Goal: Task Accomplishment & Management: Manage account settings

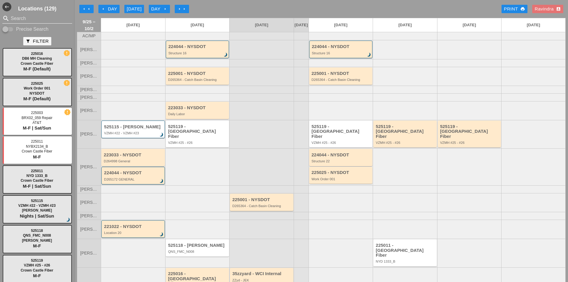
click at [20, 19] on input "Search" at bounding box center [37, 19] width 53 height 10
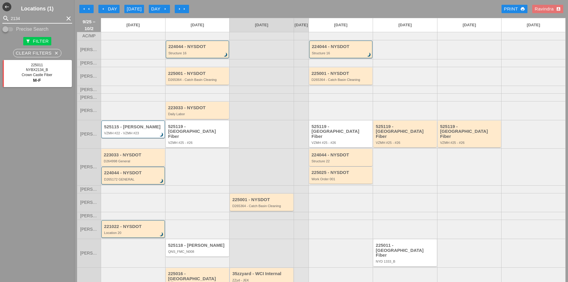
scroll to position [34, 0]
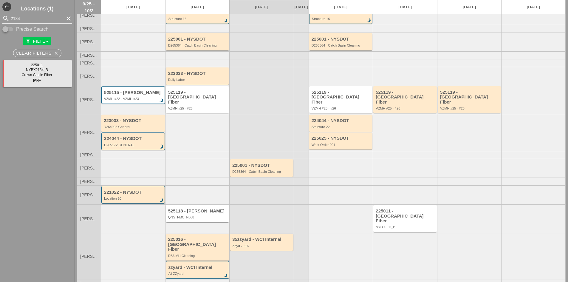
type input "2134"
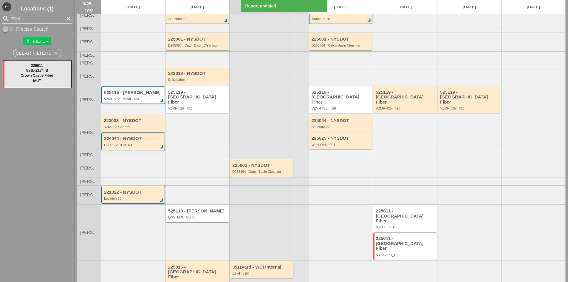
click at [341, 222] on div at bounding box center [341, 232] width 64 height 56
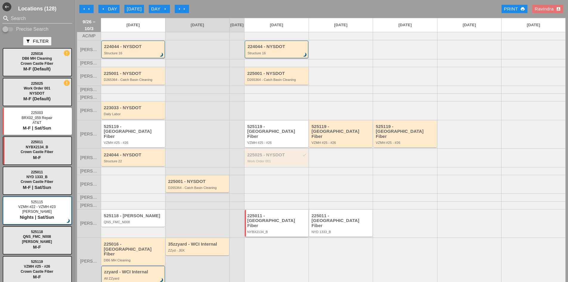
click at [267, 223] on div "225011 - Crown Castle Fiber NYBX2134_B" at bounding box center [277, 223] width 60 height 21
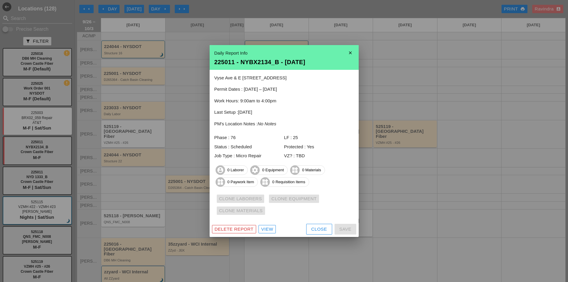
click at [321, 230] on div "Close" at bounding box center [320, 229] width 16 height 7
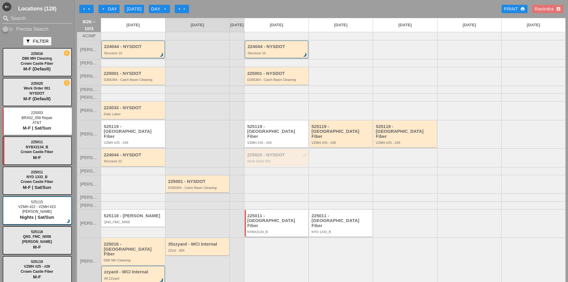
click at [286, 230] on div "NYBX2134_B" at bounding box center [277, 232] width 60 height 4
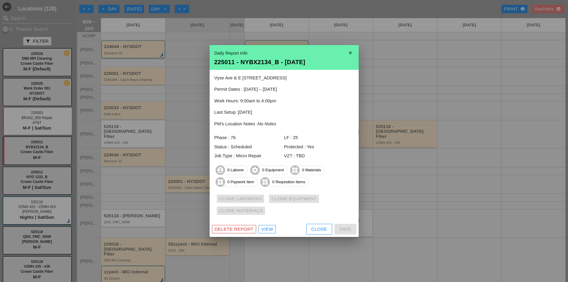
click at [315, 227] on div "Close" at bounding box center [320, 229] width 16 height 7
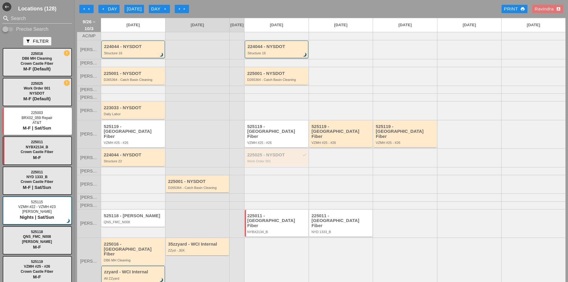
click at [112, 6] on div "arrow_left Day" at bounding box center [109, 9] width 16 height 7
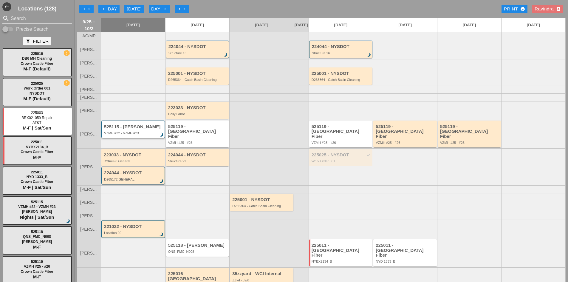
click at [121, 135] on div "VZMH #22 - VZMH #23" at bounding box center [133, 133] width 59 height 4
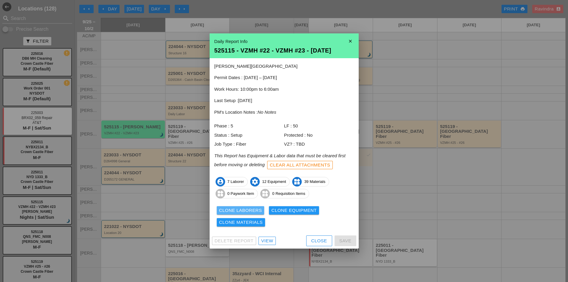
click at [254, 212] on div "Clone Laborers" at bounding box center [240, 210] width 43 height 7
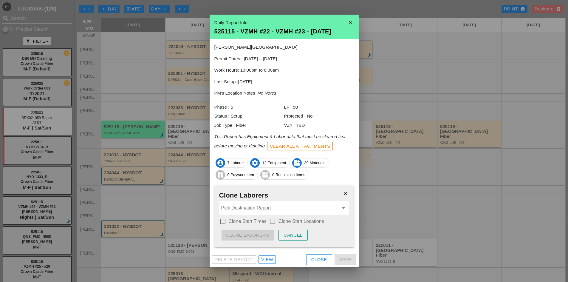
click at [254, 212] on input "Pick Destination Report" at bounding box center [280, 208] width 118 height 10
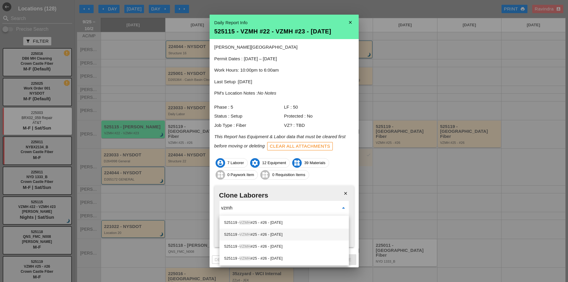
click at [271, 235] on div "525119 - VZMH #25 - #26 - [DATE]" at bounding box center [284, 234] width 120 height 7
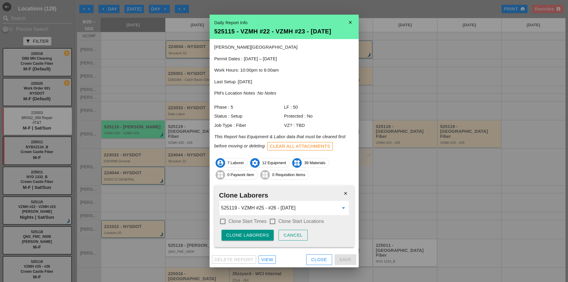
type input "525119 - VZMH #25 - #26 - [DATE]"
click at [247, 222] on label "Clone Start Times" at bounding box center [248, 221] width 38 height 6
checkbox input "true"
click at [283, 227] on div "close Clone Laborers 525119 - VZMH #25 - #26 - [DATE] arrow_drop_down check_box…" at bounding box center [285, 216] width 140 height 61
click at [278, 223] on div "check_box_outline_blank Clone Start Locations" at bounding box center [296, 221] width 55 height 7
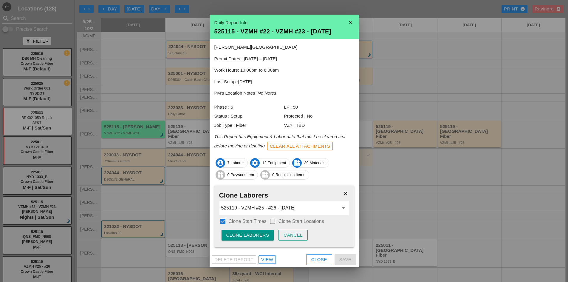
click at [263, 234] on div "Clone Laborers" at bounding box center [247, 235] width 43 height 7
click at [275, 223] on div at bounding box center [273, 221] width 10 height 10
checkbox input "true"
click at [250, 235] on div "Are you sure?" at bounding box center [245, 235] width 38 height 7
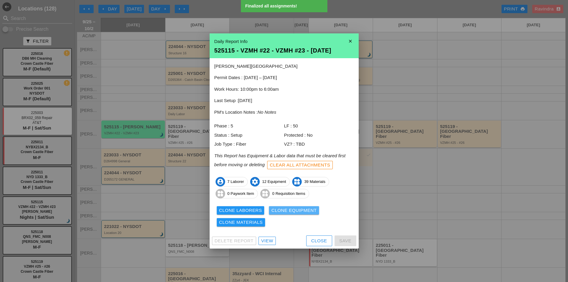
click at [286, 213] on div "Clone Equipment" at bounding box center [294, 210] width 45 height 7
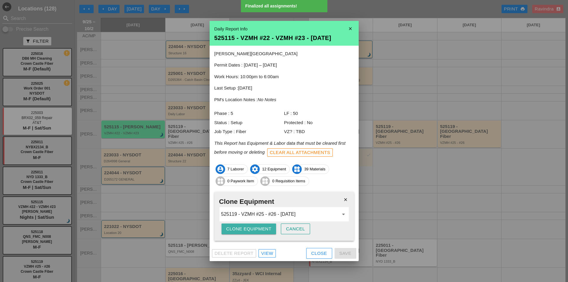
click at [252, 230] on div "Clone Equipment" at bounding box center [248, 229] width 45 height 7
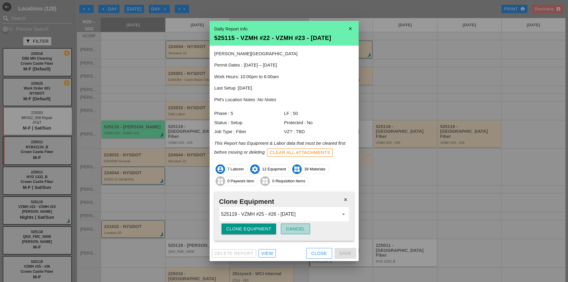
click at [294, 229] on div "Cancel" at bounding box center [295, 229] width 19 height 7
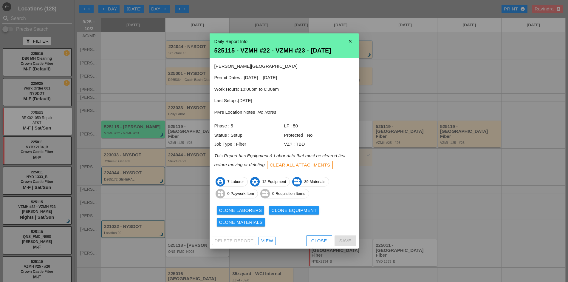
click at [252, 220] on div "Clone Materials" at bounding box center [241, 222] width 44 height 7
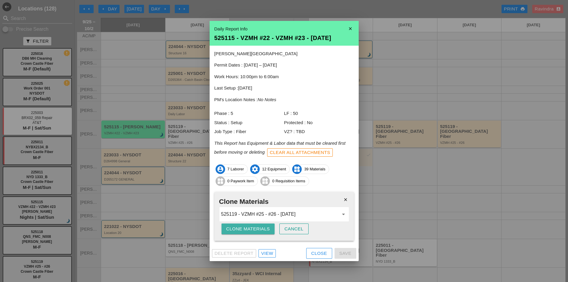
click at [245, 231] on div "Clone Materials" at bounding box center [248, 229] width 44 height 7
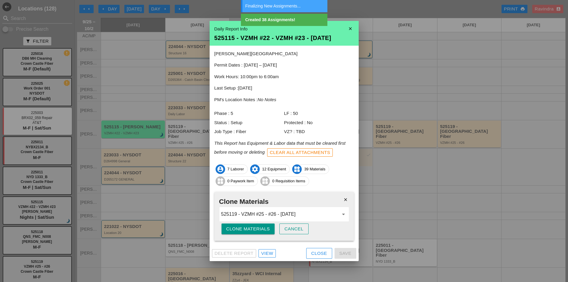
click at [315, 255] on div "Close" at bounding box center [320, 253] width 16 height 7
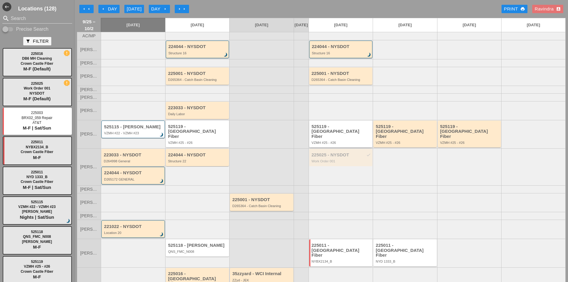
click at [342, 128] on div "525119 - Crown Castle Fiber VZMH #25 - #26" at bounding box center [341, 134] width 64 height 27
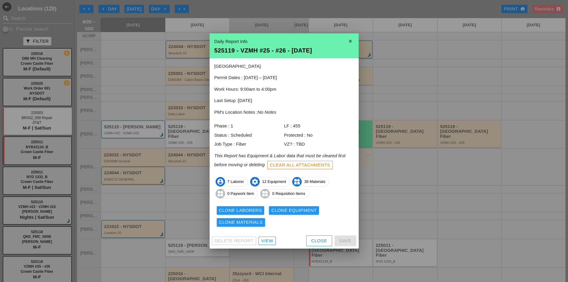
click at [319, 240] on div "Close" at bounding box center [320, 241] width 16 height 7
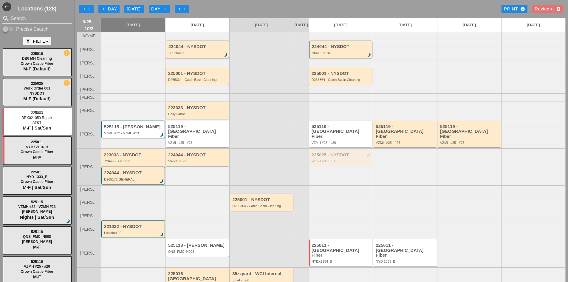
click at [341, 137] on div "525119 - [GEOGRAPHIC_DATA] Fiber" at bounding box center [342, 131] width 60 height 15
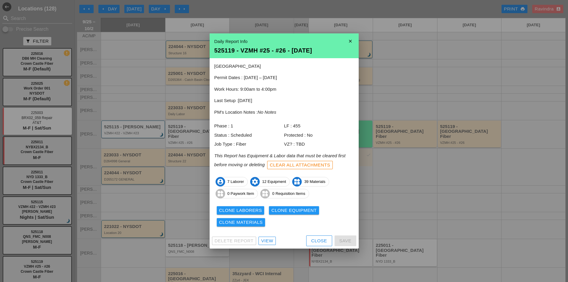
click at [269, 240] on div "View" at bounding box center [267, 241] width 12 height 7
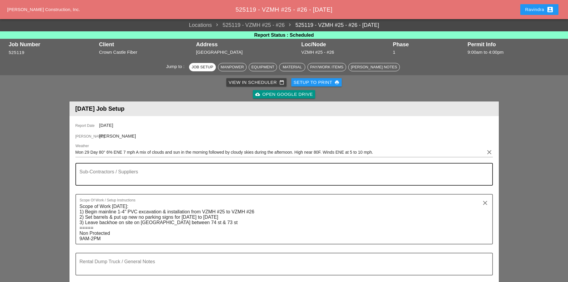
click at [148, 173] on textarea "Sub-Contractors / Suppliers" at bounding box center [282, 178] width 405 height 14
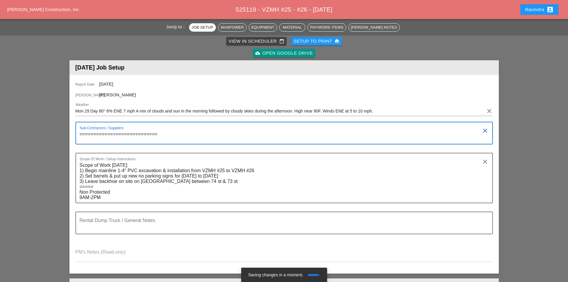
scroll to position [119, 0]
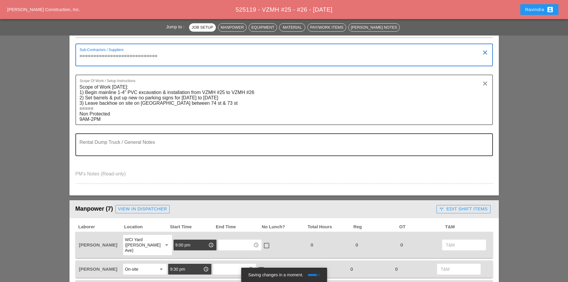
type textarea "============================"
click at [118, 146] on textarea "Rental Dump Truck / General Notes" at bounding box center [282, 148] width 405 height 14
drag, startPoint x: 138, startPoint y: 56, endPoint x: 50, endPoint y: 55, distance: 87.4
click at [117, 144] on textarea "Rental Dump Truck / General Notes" at bounding box center [282, 148] width 405 height 14
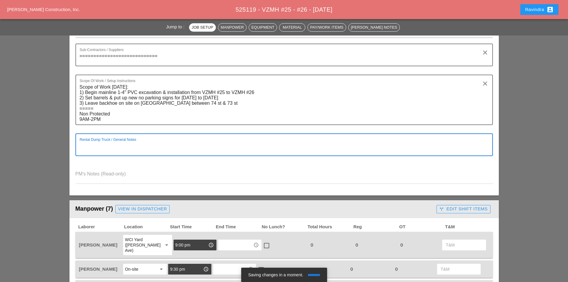
paste textarea "============================"
click at [248, 148] on textarea "============================ RENTAL DUMP TRUCK ON SITE AT 9:00AM" at bounding box center [282, 148] width 405 height 14
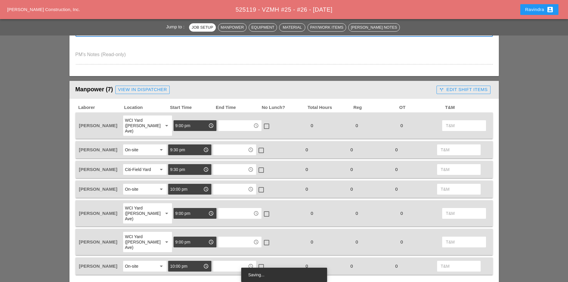
scroll to position [269, 0]
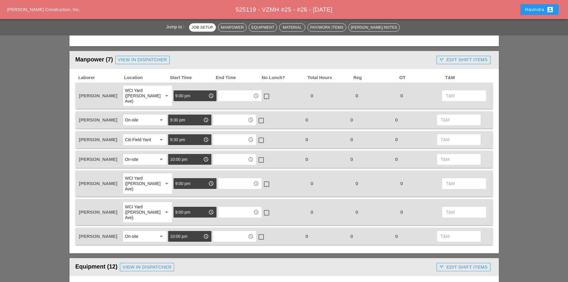
type textarea "============================ RENTAL DUMP TRUCK ON SITE AT 9:00 AM"
click at [149, 137] on div "Citi-Field Yard" at bounding box center [138, 139] width 26 height 5
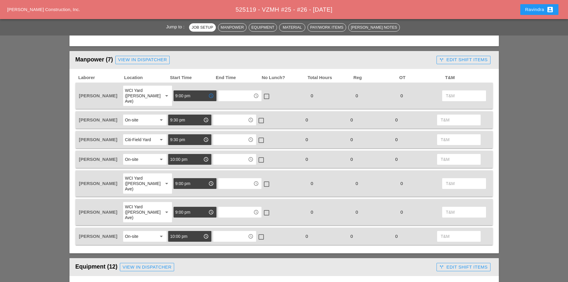
click at [186, 93] on input "9:00 pm" at bounding box center [190, 96] width 31 height 10
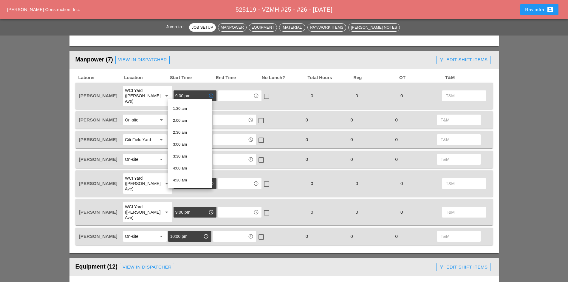
scroll to position [90, 0]
click at [194, 162] on div "6:00 am" at bounding box center [190, 159] width 35 height 7
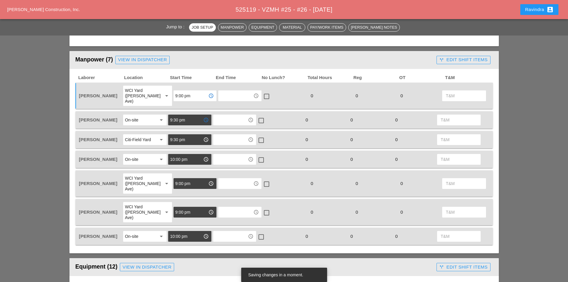
click at [189, 116] on input "9:30 pm" at bounding box center [185, 120] width 31 height 10
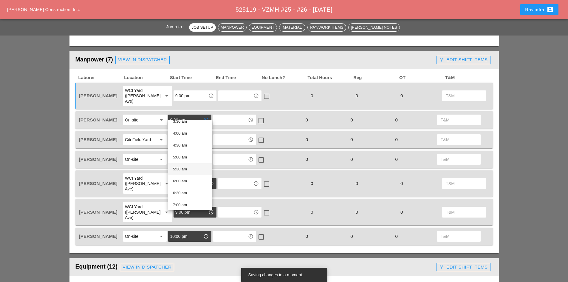
scroll to position [119, 0]
click at [185, 194] on div "8:00 am" at bounding box center [190, 199] width 35 height 12
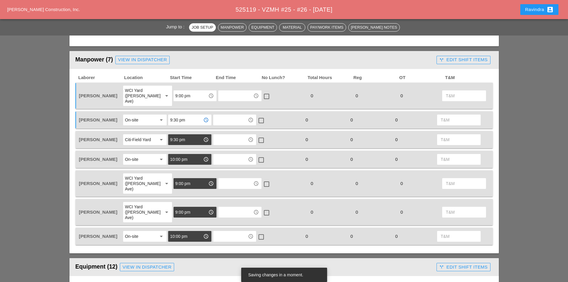
click at [191, 136] on input "9:30 pm" at bounding box center [185, 140] width 31 height 10
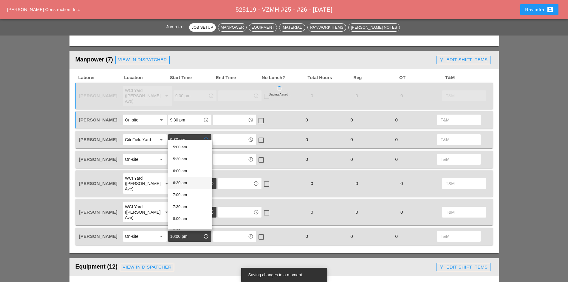
scroll to position [149, 0]
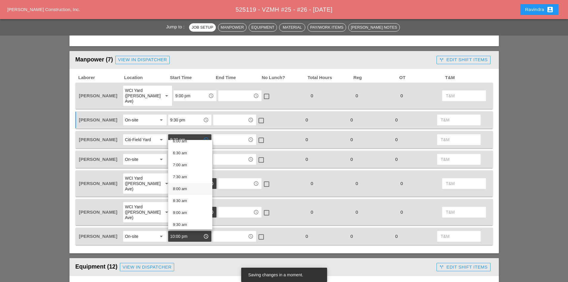
click at [186, 189] on div "8:00 am" at bounding box center [190, 188] width 35 height 7
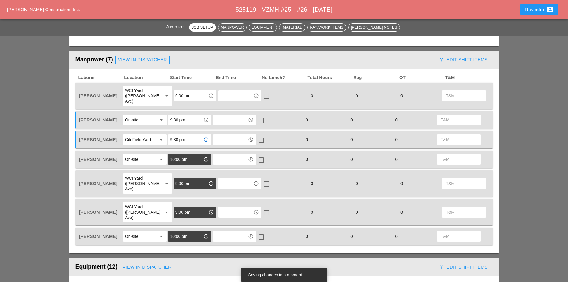
click at [191, 155] on input "10:00 pm" at bounding box center [185, 160] width 31 height 10
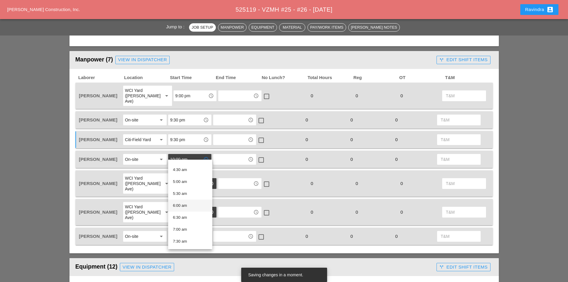
scroll to position [119, 0]
click at [187, 235] on div "8:00 am" at bounding box center [190, 238] width 35 height 7
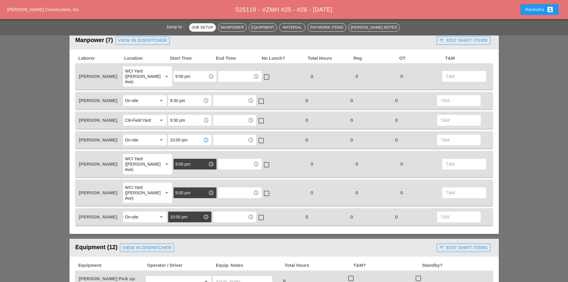
scroll to position [298, 0]
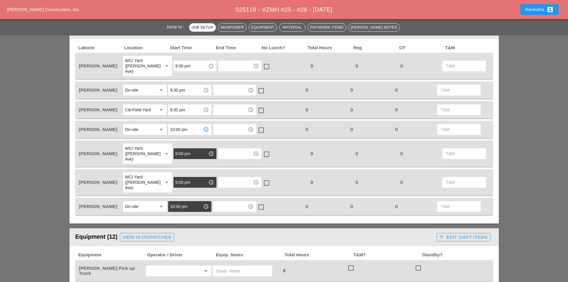
click at [188, 149] on input "9:00 pm" at bounding box center [190, 154] width 31 height 10
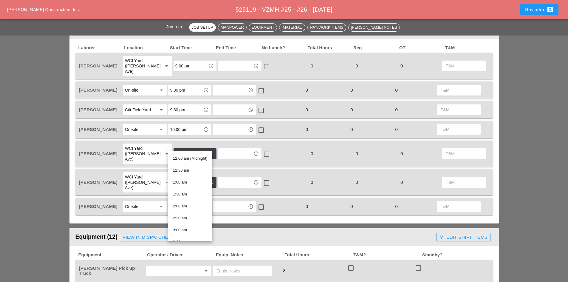
scroll to position [149, 0]
click at [186, 156] on div "6:00 am" at bounding box center [190, 152] width 35 height 7
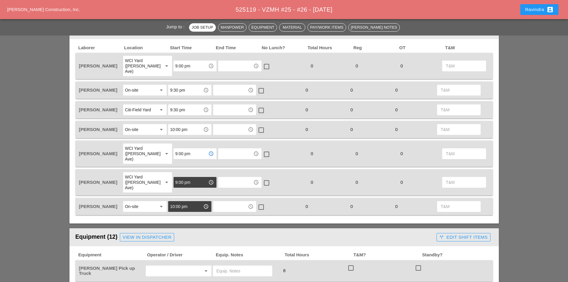
click at [183, 178] on input "9:00 pm" at bounding box center [190, 183] width 31 height 10
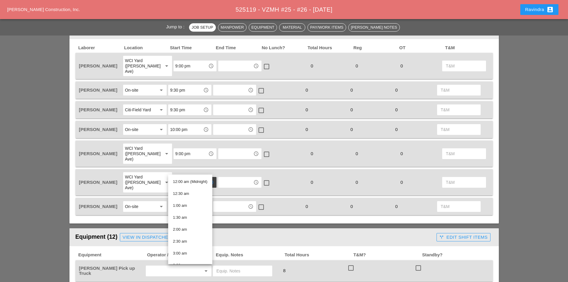
click at [186, 178] on input "9:00 pm" at bounding box center [190, 183] width 31 height 10
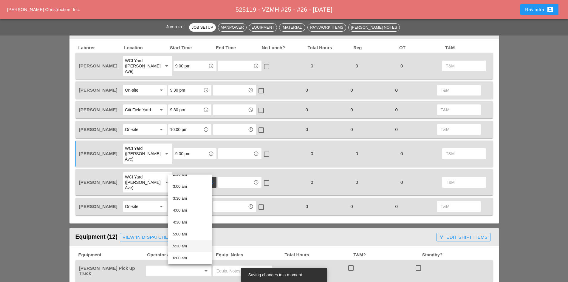
scroll to position [90, 0]
click at [186, 234] on div "6:00 am" at bounding box center [190, 235] width 35 height 7
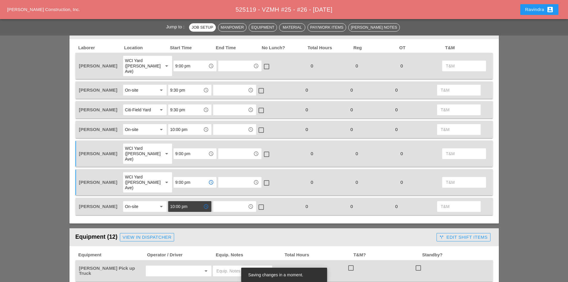
click at [182, 202] on input "10:00 pm" at bounding box center [185, 207] width 31 height 10
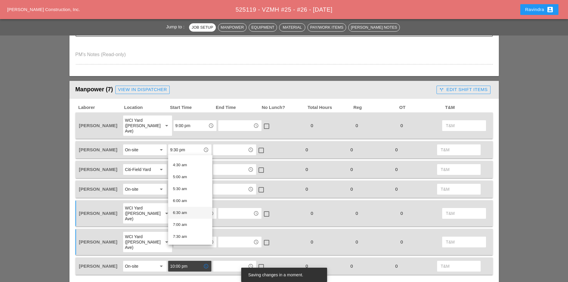
scroll to position [119, 0]
click at [186, 229] on div "8:00 am" at bounding box center [190, 234] width 35 height 12
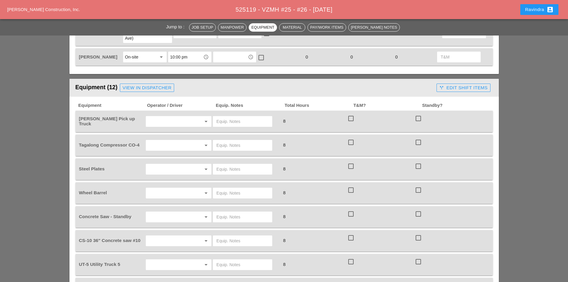
scroll to position [448, 0]
click at [142, 85] on div "View in Dispatcher" at bounding box center [147, 88] width 49 height 7
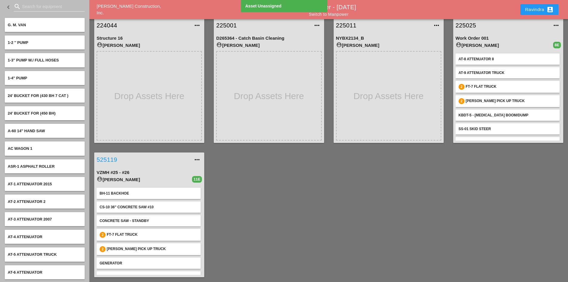
click at [110, 162] on link "525119" at bounding box center [143, 159] width 93 height 9
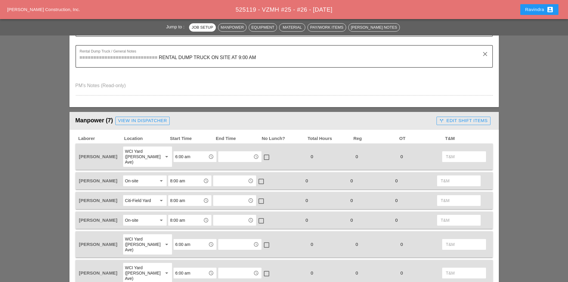
scroll to position [239, 0]
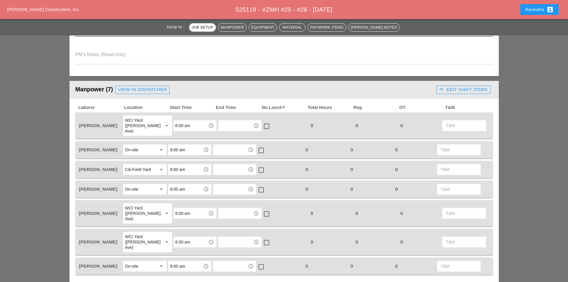
click at [147, 167] on div "Citi-Field Yard" at bounding box center [138, 169] width 26 height 5
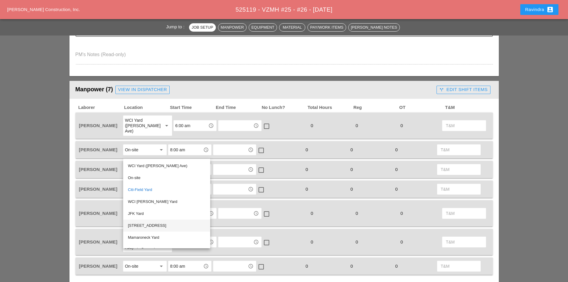
scroll to position [60, 0]
click at [165, 217] on div "LIE/BQE Yard" at bounding box center [167, 213] width 78 height 7
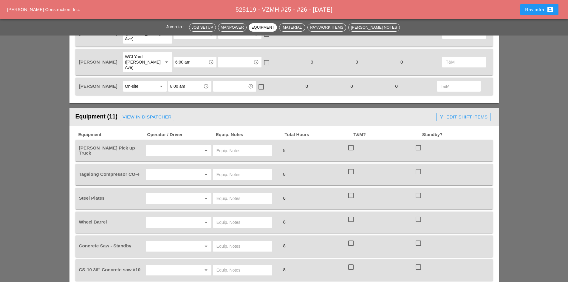
scroll to position [418, 0]
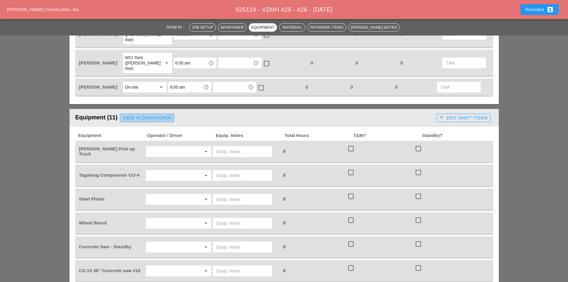
click at [146, 115] on div "View in Dispatcher" at bounding box center [147, 118] width 49 height 7
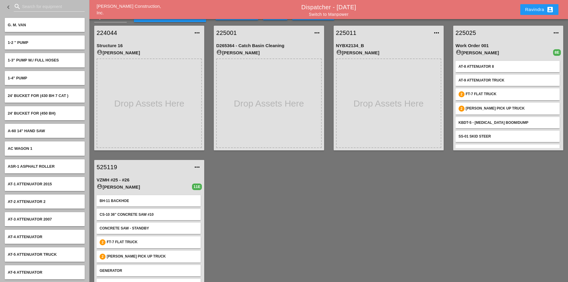
scroll to position [21, 0]
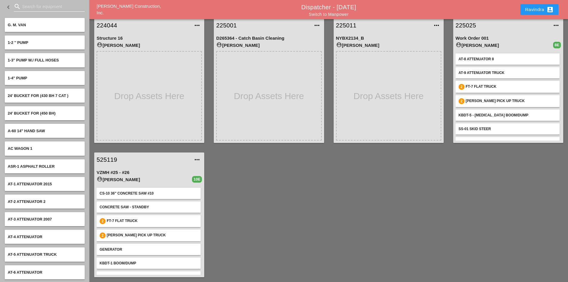
click at [29, 10] on input "Search for equipment" at bounding box center [49, 7] width 54 height 10
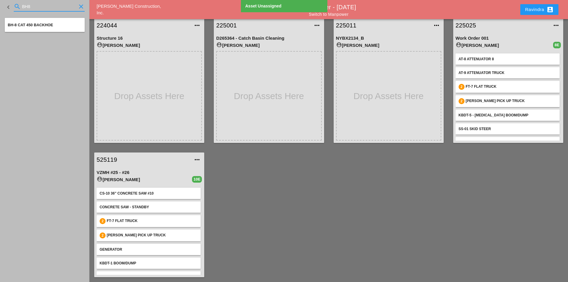
type input "BH8"
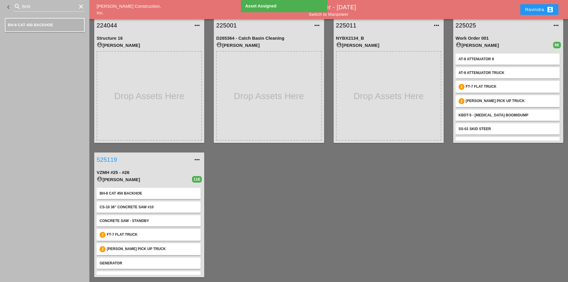
click at [110, 158] on link "525119" at bounding box center [143, 159] width 93 height 9
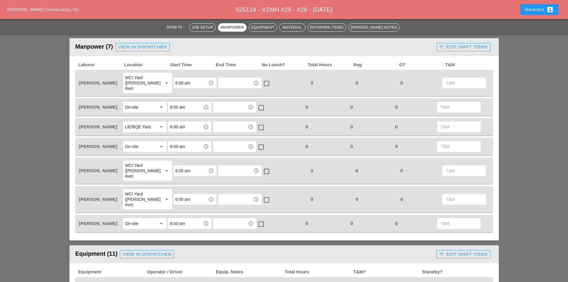
scroll to position [269, 0]
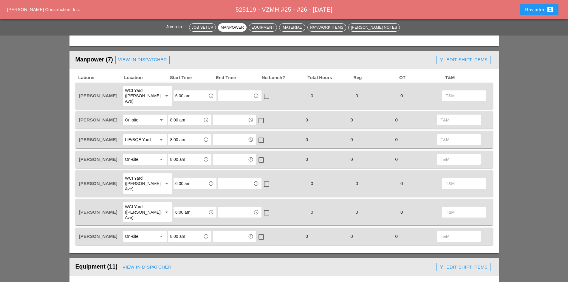
click at [186, 135] on input "8:00 am" at bounding box center [185, 140] width 31 height 10
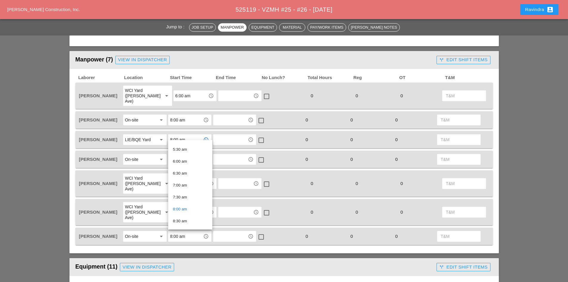
scroll to position [149, 0]
click at [186, 166] on div "7:00 am" at bounding box center [190, 164] width 35 height 7
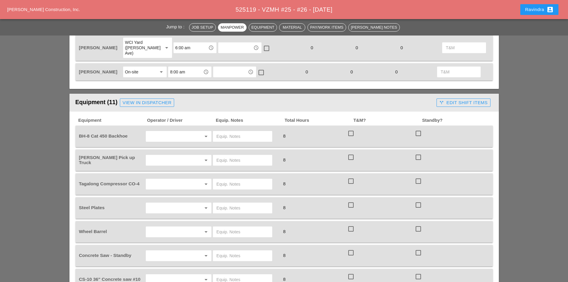
scroll to position [448, 0]
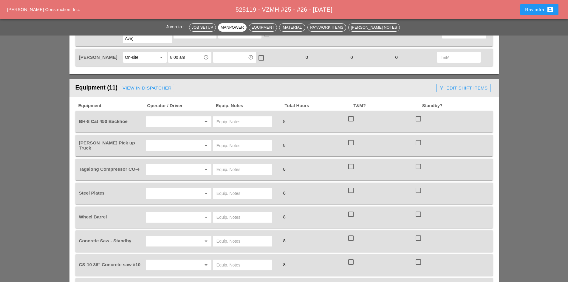
click at [171, 117] on input "text" at bounding box center [170, 122] width 45 height 10
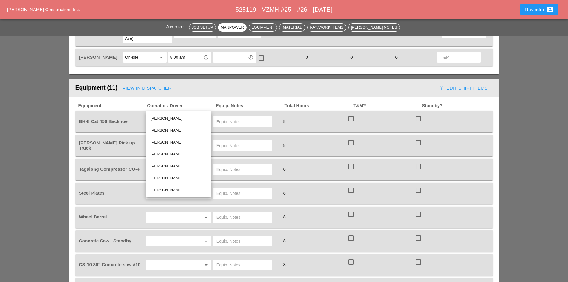
click at [169, 132] on div "[PERSON_NAME]" at bounding box center [179, 130] width 56 height 7
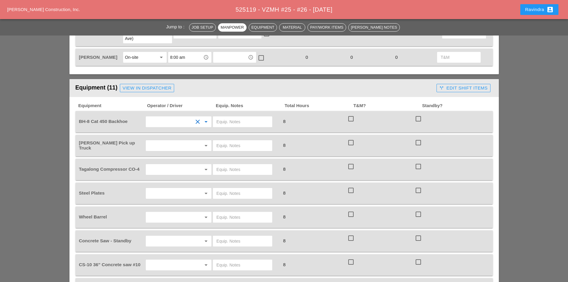
click at [227, 117] on input "text" at bounding box center [243, 122] width 52 height 10
type input "OVER THE ROAD / LEAVE ON SITE"
click at [188, 141] on input "text" at bounding box center [170, 146] width 45 height 10
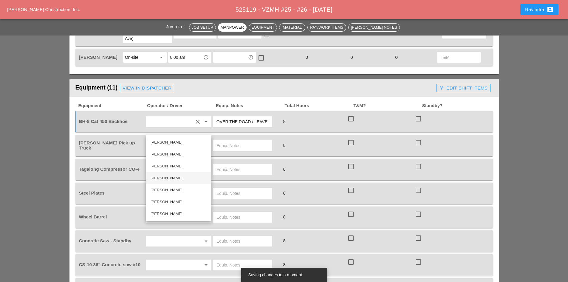
click at [173, 176] on div "[PERSON_NAME]" at bounding box center [179, 178] width 56 height 7
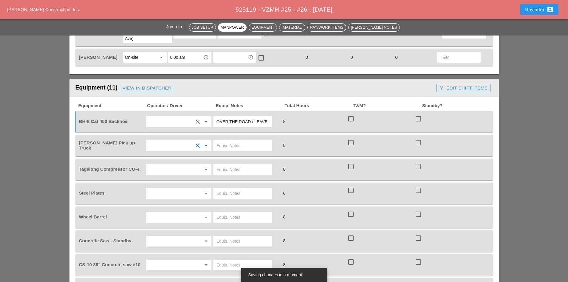
click at [236, 141] on input "text" at bounding box center [243, 146] width 52 height 10
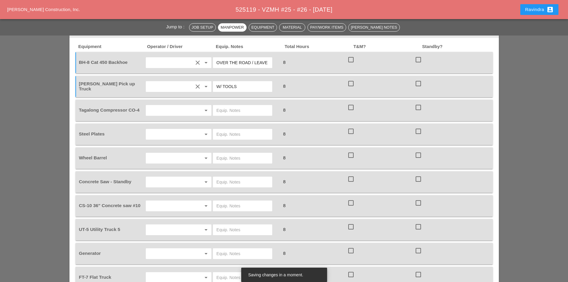
scroll to position [507, 0]
type input "W/ TOOLS"
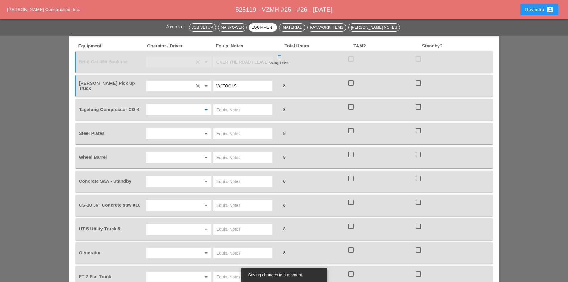
click at [167, 105] on input "text" at bounding box center [170, 110] width 45 height 10
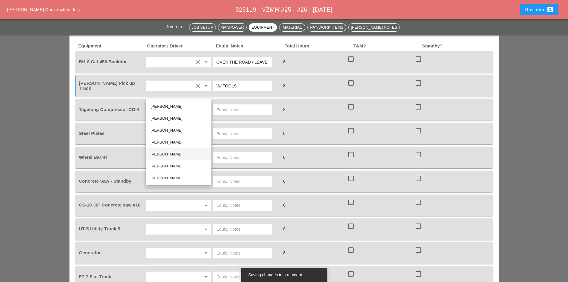
click at [170, 155] on div "[PERSON_NAME]" at bounding box center [179, 154] width 56 height 7
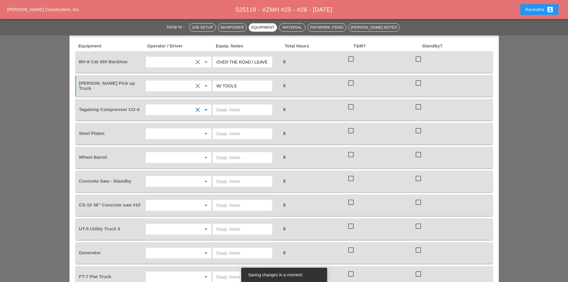
click at [221, 105] on input "text" at bounding box center [243, 110] width 52 height 10
type input "START"
click at [166, 129] on input "text" at bounding box center [170, 134] width 45 height 10
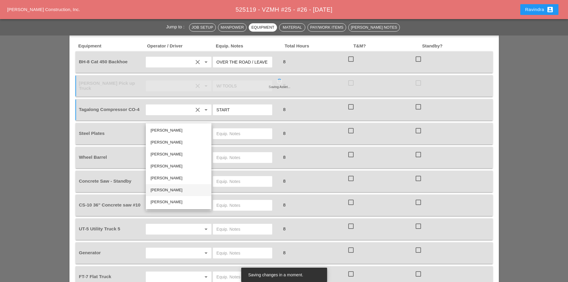
click at [175, 191] on div "[PERSON_NAME]" at bounding box center [179, 189] width 56 height 7
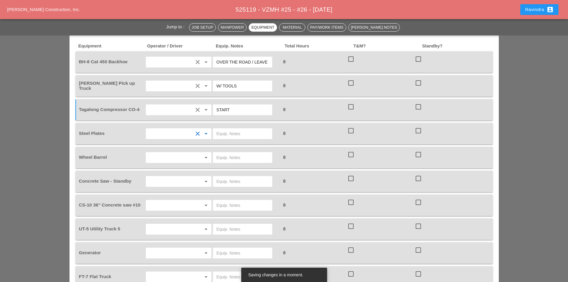
click at [237, 129] on input "text" at bounding box center [243, 134] width 52 height 10
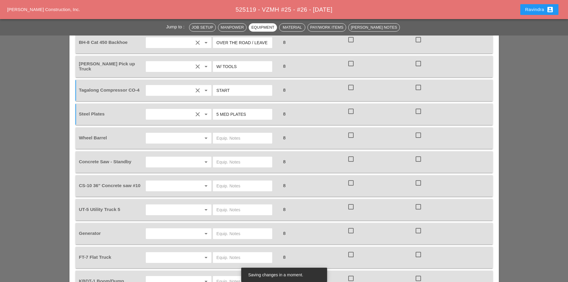
scroll to position [537, 0]
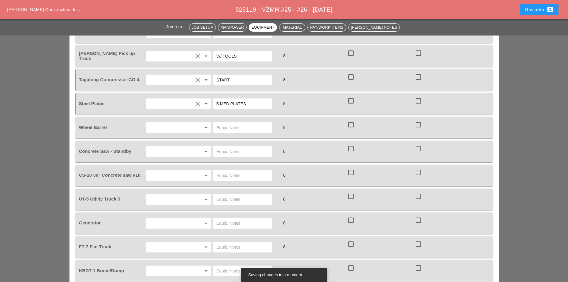
type input "5 MED PLATES"
click at [184, 123] on input "text" at bounding box center [170, 128] width 45 height 10
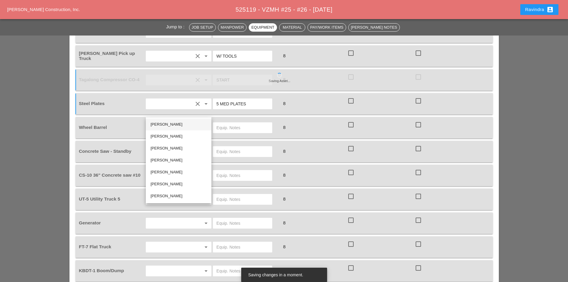
click at [175, 122] on div "[PERSON_NAME]" at bounding box center [179, 124] width 56 height 7
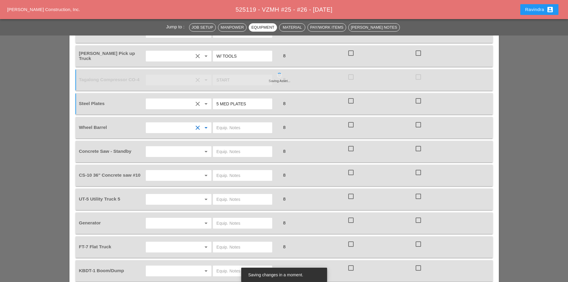
click at [219, 123] on input "text" at bounding box center [243, 128] width 52 height 10
type input "ON TRUCK"
drag, startPoint x: 161, startPoint y: 145, endPoint x: 161, endPoint y: 142, distance: 3.3
click at [161, 144] on div "Concrete Saw - Standby arrow_drop_down 8 check_box_outline_blank check_box_outl…" at bounding box center [284, 151] width 418 height 21
click at [162, 143] on div "arrow_drop_down" at bounding box center [178, 151] width 67 height 17
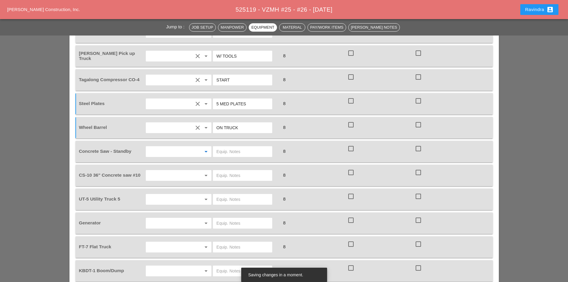
click at [163, 147] on input "text" at bounding box center [170, 152] width 45 height 10
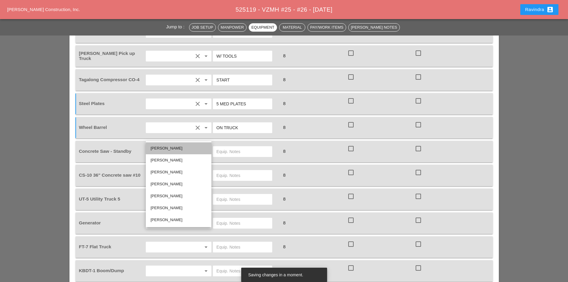
click at [169, 148] on div "[PERSON_NAME]" at bounding box center [179, 148] width 56 height 7
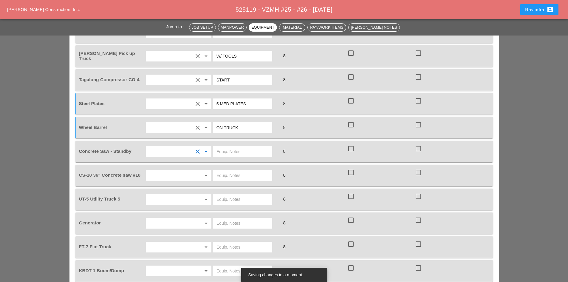
click at [242, 147] on input "text" at bounding box center [243, 152] width 52 height 10
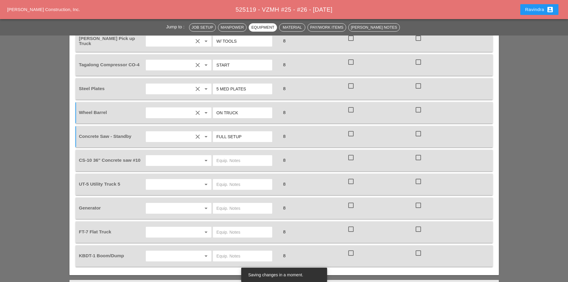
scroll to position [567, 0]
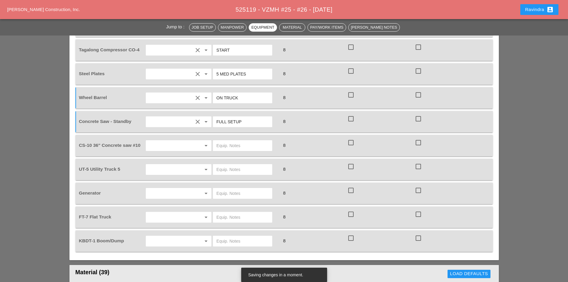
type input "FULL SETUP"
click at [180, 141] on input "text" at bounding box center [170, 146] width 45 height 10
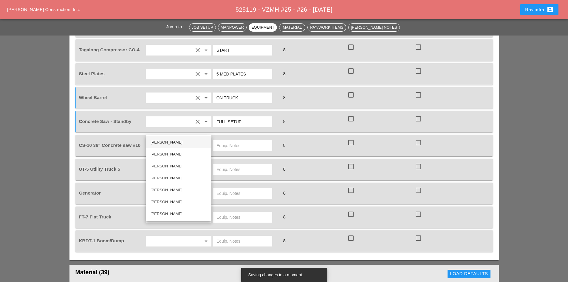
click at [169, 141] on div "[PERSON_NAME]" at bounding box center [179, 142] width 56 height 7
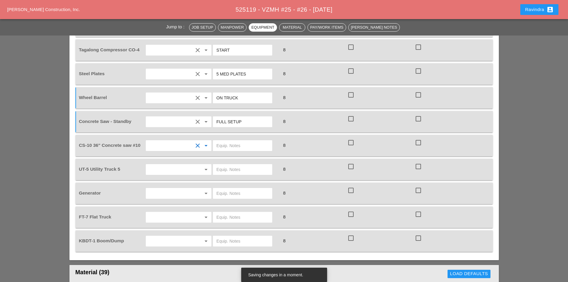
click at [247, 137] on div at bounding box center [245, 145] width 67 height 17
click at [242, 141] on input "text" at bounding box center [243, 146] width 52 height 10
type input "FULL SETUP"
click at [188, 165] on input "text" at bounding box center [170, 170] width 45 height 10
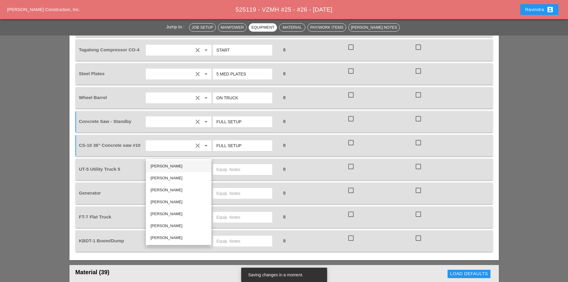
click at [173, 163] on div "[PERSON_NAME]" at bounding box center [179, 166] width 56 height 7
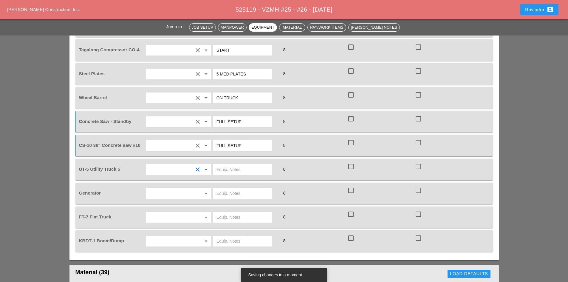
click at [227, 165] on input "text" at bounding box center [243, 170] width 52 height 10
type input "W/ CONCRETE SAW"
click at [179, 189] on input "text" at bounding box center [170, 194] width 45 height 10
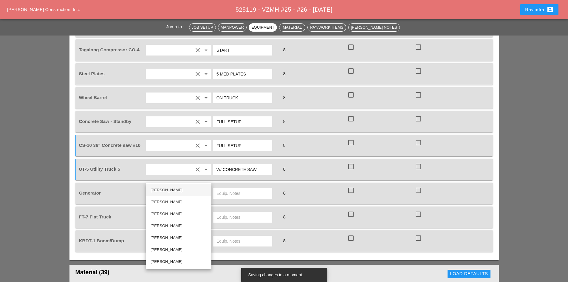
click at [172, 187] on div "[PERSON_NAME]" at bounding box center [179, 189] width 56 height 7
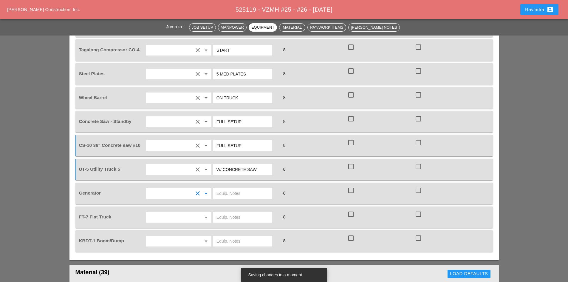
click at [227, 189] on input "text" at bounding box center [243, 194] width 52 height 10
type input "ON TRUCK"
click at [201, 214] on div "arrow_drop_down" at bounding box center [205, 217] width 8 height 7
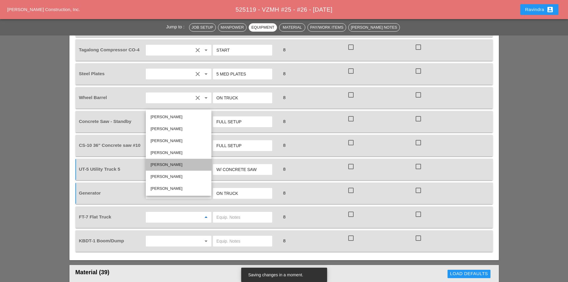
click at [173, 166] on div "[PERSON_NAME]" at bounding box center [179, 164] width 56 height 7
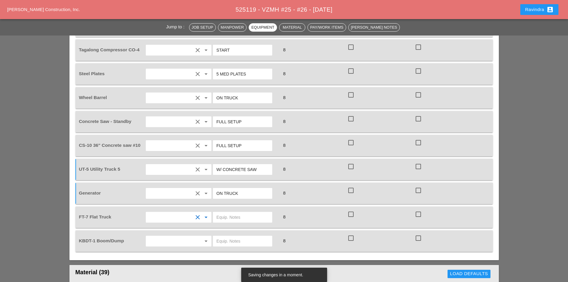
click at [225, 212] on input "text" at bounding box center [243, 217] width 52 height 10
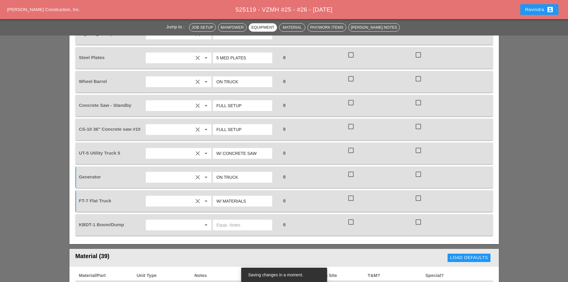
scroll to position [597, 0]
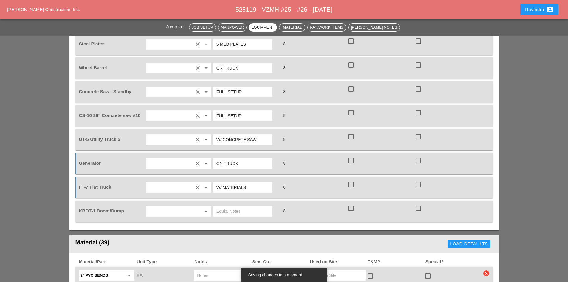
type input "W/ MATERIALS"
click at [177, 206] on input "text" at bounding box center [170, 211] width 45 height 10
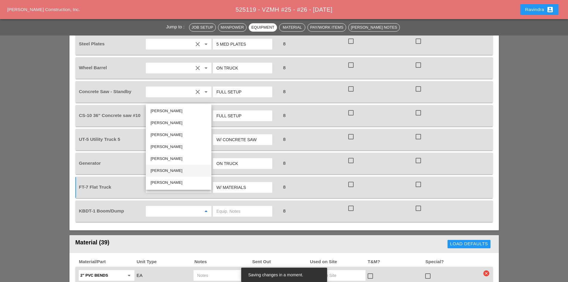
click at [172, 171] on div "[PERSON_NAME]" at bounding box center [179, 170] width 56 height 7
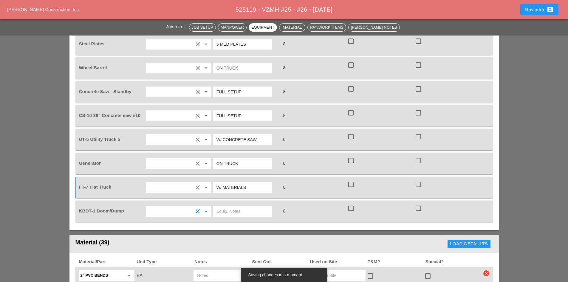
click at [232, 206] on input "text" at bounding box center [243, 211] width 52 height 10
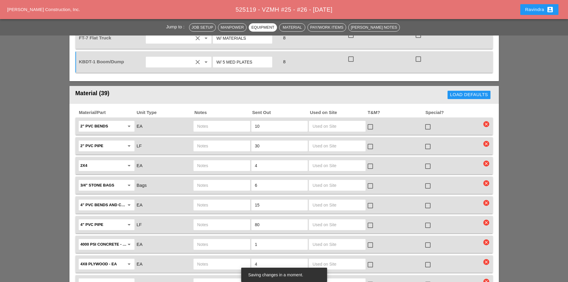
scroll to position [776, 0]
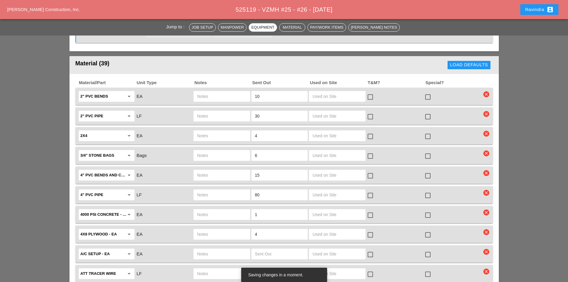
type input "W/ 5 MED PLATES"
click at [426, 171] on div at bounding box center [428, 176] width 10 height 10
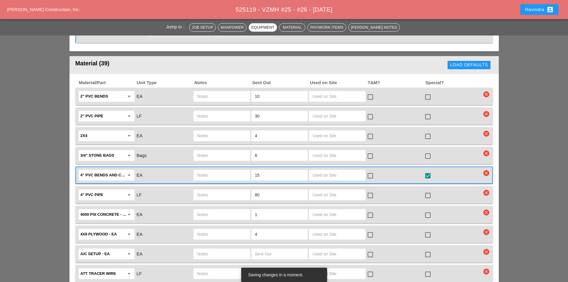
drag, startPoint x: 287, startPoint y: 160, endPoint x: 241, endPoint y: 158, distance: 46.0
click at [241, 169] on div "4" PVC bends and couplings arrow_drop_down EA 15 check_box_outline_blank check_…" at bounding box center [280, 175] width 404 height 13
drag, startPoint x: 275, startPoint y: 163, endPoint x: 248, endPoint y: 160, distance: 27.9
click at [248, 169] on div "4" PVC bends and couplings arrow_drop_down EA 4 check_box_outline_blank check_b…" at bounding box center [280, 175] width 404 height 13
drag, startPoint x: 266, startPoint y: 161, endPoint x: 232, endPoint y: 158, distance: 34.1
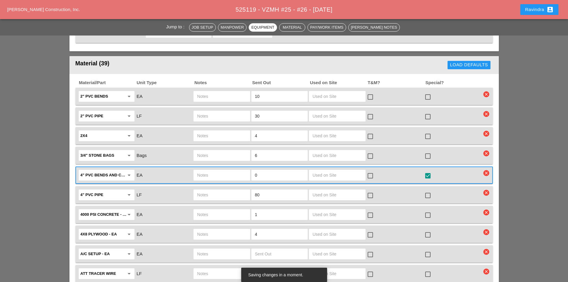
click at [232, 169] on div "4" PVC bends and couplings arrow_drop_down EA 0 check_box_outline_blank check_b…" at bounding box center [280, 175] width 404 height 13
drag, startPoint x: 268, startPoint y: 162, endPoint x: 241, endPoint y: 156, distance: 26.9
click at [241, 169] on div "4" PVC bends and couplings arrow_drop_down EA 40 check_box_outline_blank check_…" at bounding box center [280, 175] width 404 height 13
drag, startPoint x: 266, startPoint y: 158, endPoint x: 243, endPoint y: 158, distance: 23.3
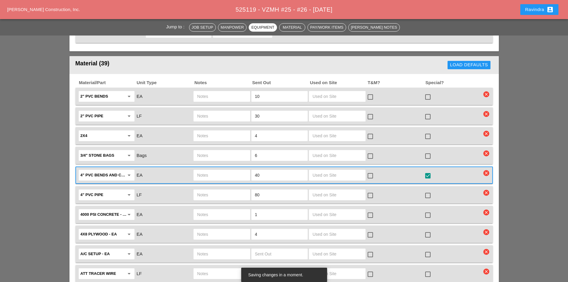
click at [243, 169] on div "4" PVC bends and couplings arrow_drop_down EA 40 check_box_outline_blank check_…" at bounding box center [280, 175] width 404 height 13
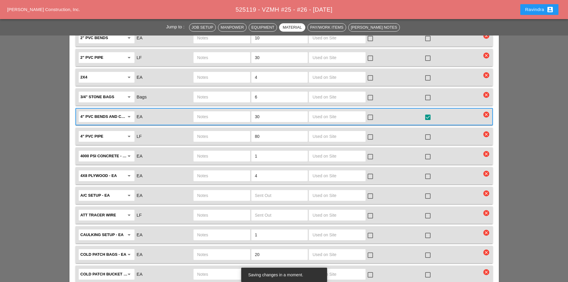
scroll to position [835, 0]
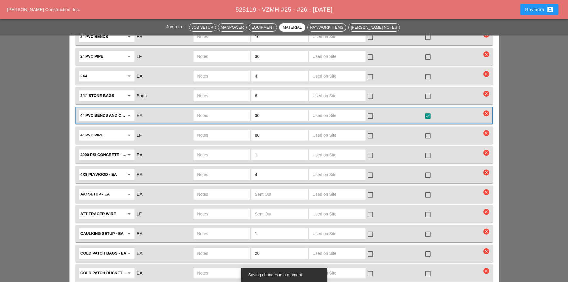
type input "30"
drag, startPoint x: 268, startPoint y: 120, endPoint x: 231, endPoint y: 117, distance: 37.4
click at [231, 129] on div "4" PVC pipe arrow_drop_down LF 80 check_box_outline_blank check_box_outline_bla…" at bounding box center [280, 135] width 404 height 13
type input "200"
click at [429, 131] on div at bounding box center [428, 136] width 10 height 10
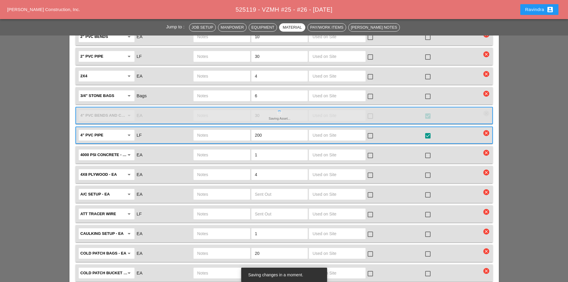
drag, startPoint x: 268, startPoint y: 121, endPoint x: 250, endPoint y: 121, distance: 18.2
click at [250, 129] on div "4" PVC pipe arrow_drop_down LF 200 check_box_outline_blank check_box" at bounding box center [280, 135] width 404 height 13
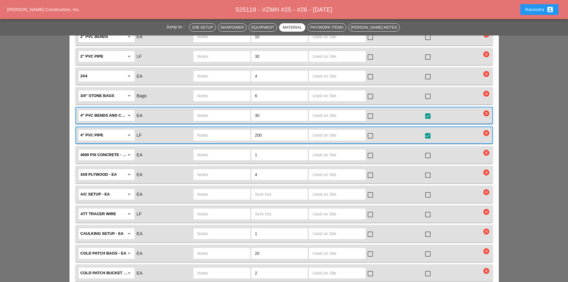
click at [204, 150] on input "text" at bounding box center [221, 155] width 49 height 10
type input "FULL SKID"
click at [428, 150] on div at bounding box center [428, 155] width 10 height 10
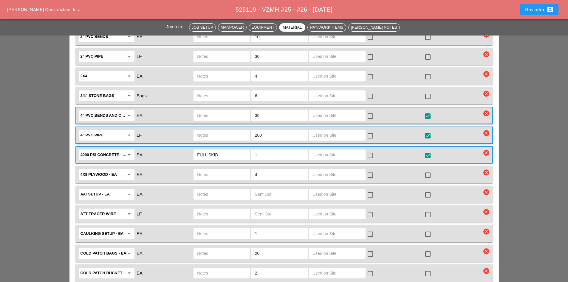
click at [429, 170] on div at bounding box center [428, 175] width 10 height 10
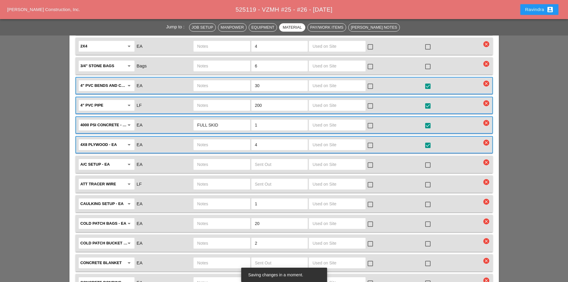
scroll to position [895, 0]
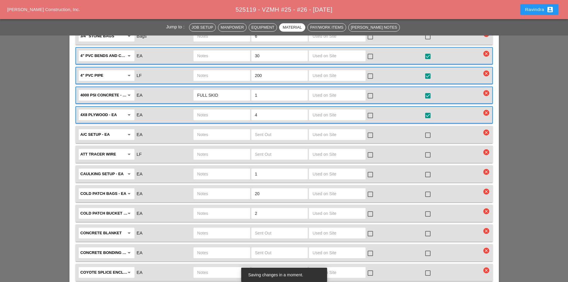
click at [427, 189] on div at bounding box center [428, 194] width 10 height 10
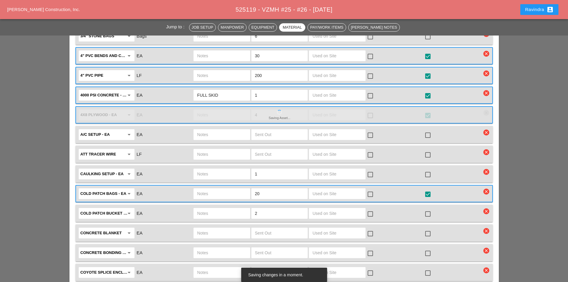
click at [427, 209] on div at bounding box center [428, 214] width 10 height 10
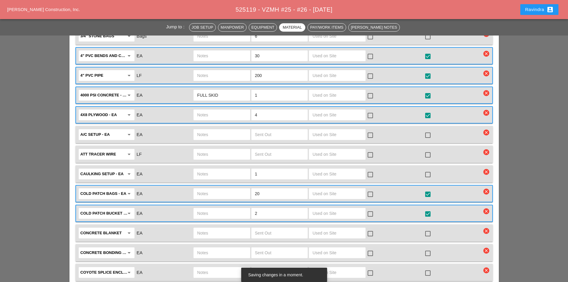
drag, startPoint x: 266, startPoint y: 199, endPoint x: 242, endPoint y: 197, distance: 24.3
click at [242, 207] on div "Cold Patch Bucket - EA arrow_drop_down EA 2 check_box_outline_blank check_box" at bounding box center [280, 213] width 404 height 13
type input "3"
click at [236, 209] on input "text" at bounding box center [221, 214] width 49 height 10
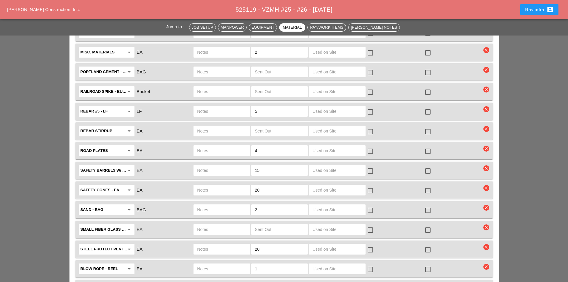
scroll to position [1313, 0]
type input "3 DEBRIS BAG COLD PATCH"
click at [428, 146] on div at bounding box center [428, 151] width 10 height 10
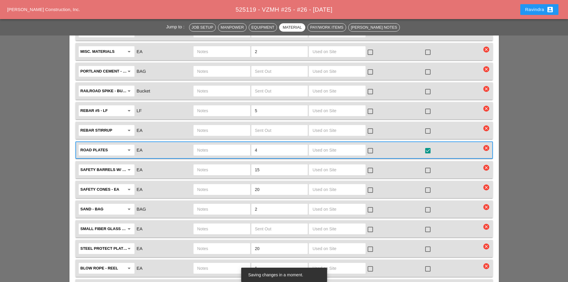
drag, startPoint x: 274, startPoint y: 137, endPoint x: 248, endPoint y: 135, distance: 25.7
click at [249, 144] on div "Road Plates arrow_drop_down EA 4 check_box_outline_blank check_box" at bounding box center [280, 150] width 404 height 13
type input "5"
click at [229, 145] on input "text" at bounding box center [221, 150] width 49 height 10
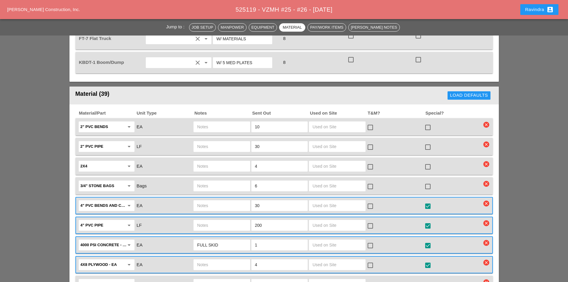
scroll to position [746, 0]
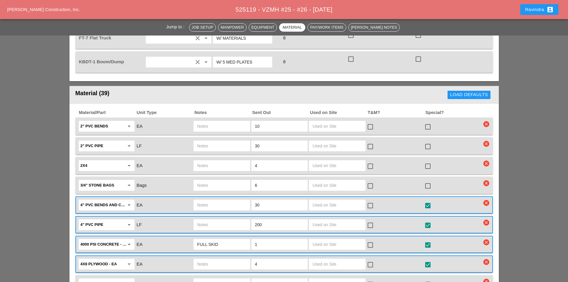
type input "5 MED PLATES"
drag, startPoint x: 271, startPoint y: 208, endPoint x: 244, endPoint y: 205, distance: 27.0
click at [244, 218] on div "4" PVC pipe arrow_drop_down LF 200 check_box_outline_blank check_box star_outli…" at bounding box center [280, 224] width 404 height 13
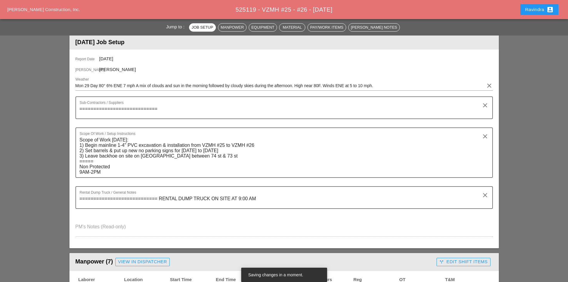
scroll to position [90, 0]
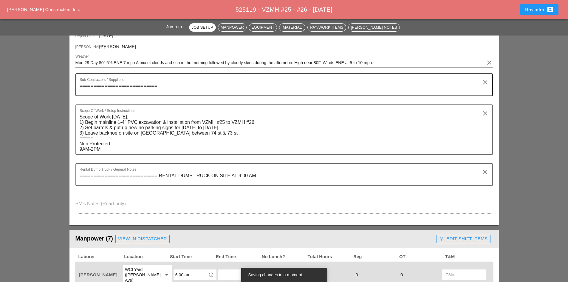
type input "175"
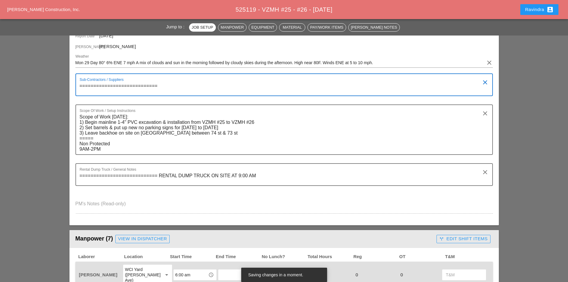
click at [167, 85] on textarea "============================" at bounding box center [282, 88] width 405 height 14
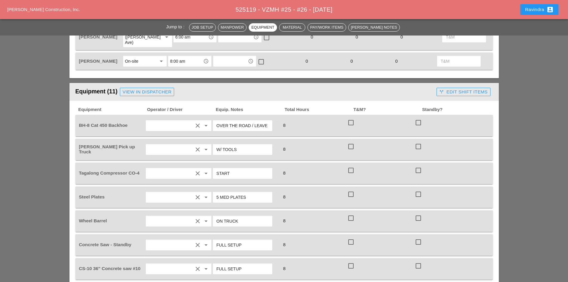
scroll to position [448, 0]
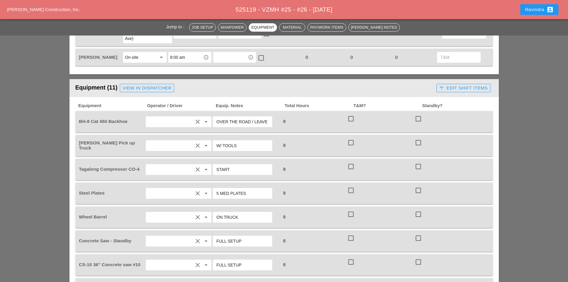
type textarea "============================ FULL LOAD"
click at [146, 85] on div "View in Dispatcher" at bounding box center [147, 88] width 49 height 7
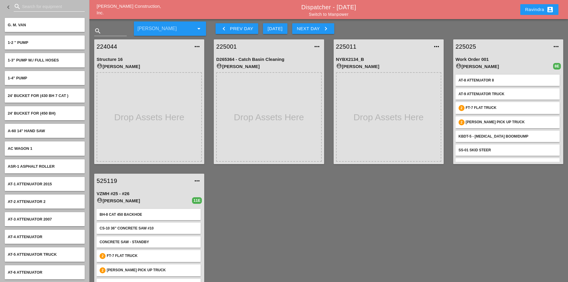
click at [38, 7] on input "Search for equipment" at bounding box center [49, 7] width 54 height 10
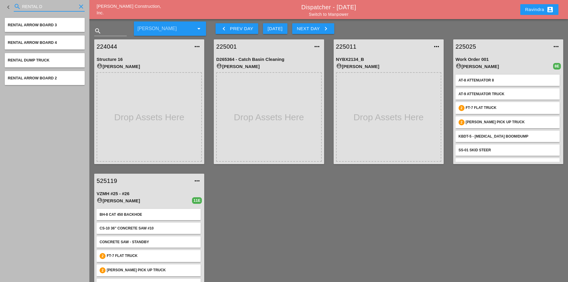
type input "RENTAL D"
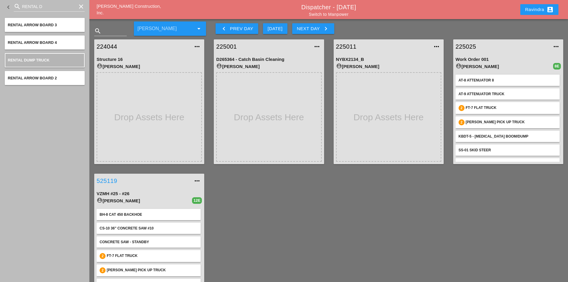
click at [110, 180] on link "525119" at bounding box center [143, 180] width 93 height 9
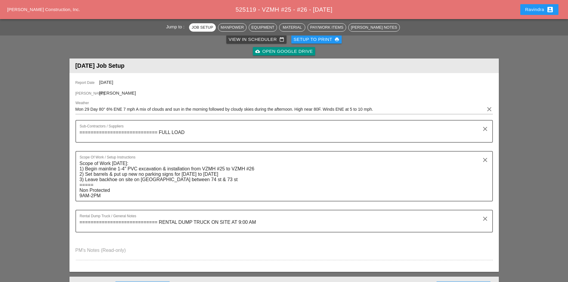
scroll to position [418, 0]
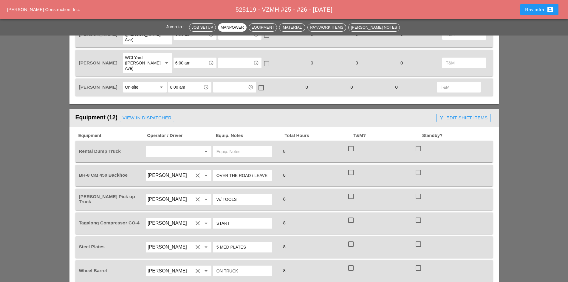
click at [223, 147] on input "text" at bounding box center [243, 152] width 52 height 10
click at [245, 147] on input "ON SITE 9:00AM" at bounding box center [243, 152] width 52 height 10
click at [241, 147] on input "ON SITE 9:00AM" at bounding box center [243, 152] width 52 height 10
click at [243, 147] on input "ON SITE 9:00AM" at bounding box center [243, 152] width 52 height 10
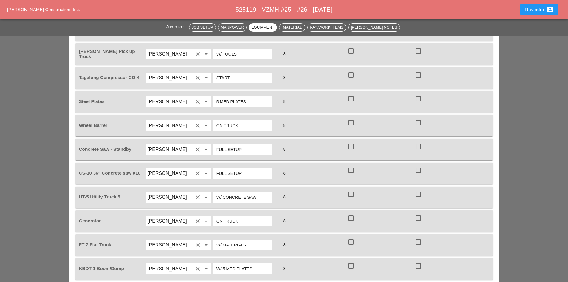
scroll to position [686, 0]
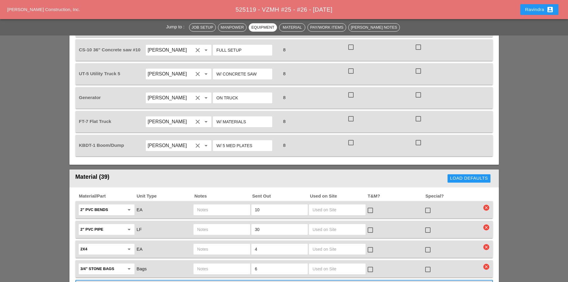
type input "ON SITE 9:00 AM"
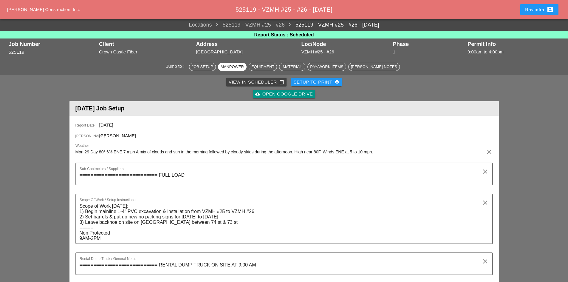
scroll to position [0, 0]
click at [212, 177] on textarea "============================ FULL LOAD" at bounding box center [282, 178] width 405 height 14
click at [539, 13] on button "Ravindra account_box" at bounding box center [540, 9] width 38 height 11
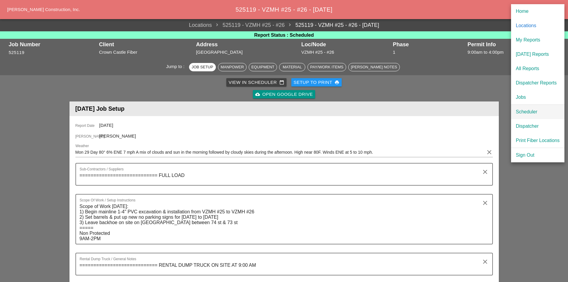
click at [527, 110] on div "Scheduler" at bounding box center [538, 111] width 44 height 7
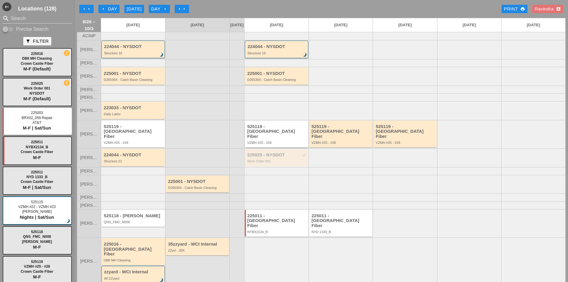
click at [273, 135] on div "525119 - [GEOGRAPHIC_DATA] Fiber" at bounding box center [277, 131] width 60 height 15
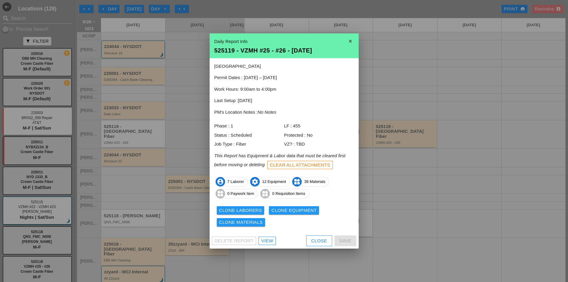
click at [310, 242] on button "Close" at bounding box center [319, 240] width 26 height 11
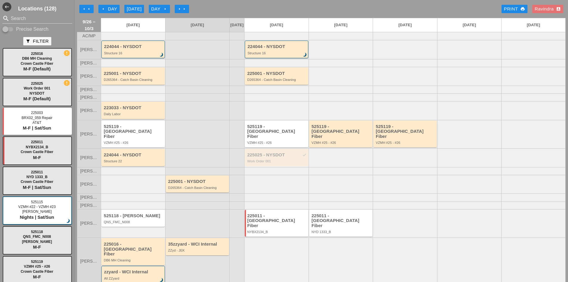
click at [115, 13] on div "arrow_left arrow_left arrow_left Day [DATE] Day arrow_right arrow_right arrow_r…" at bounding box center [321, 9] width 489 height 12
click at [113, 8] on div "arrow_left Day" at bounding box center [109, 9] width 16 height 7
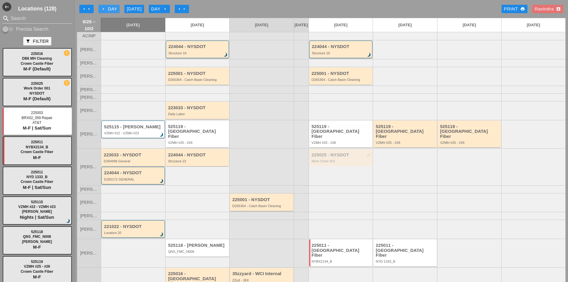
click at [113, 8] on div "arrow_left Day" at bounding box center [109, 9] width 16 height 7
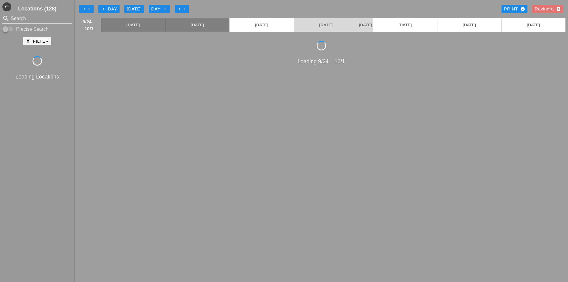
click at [113, 8] on div "arrow_left Day" at bounding box center [109, 9] width 16 height 7
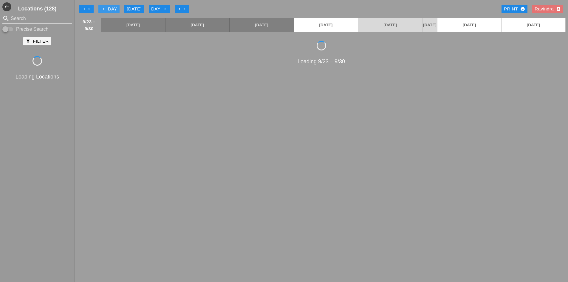
click at [113, 8] on div "arrow_left Day" at bounding box center [109, 9] width 16 height 7
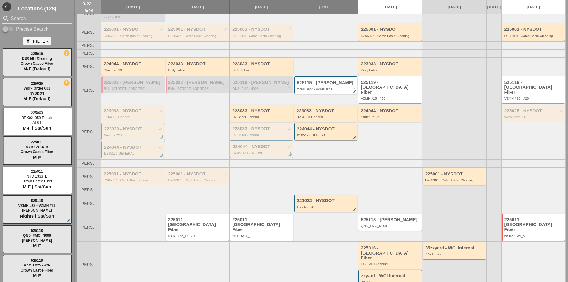
scroll to position [76, 0]
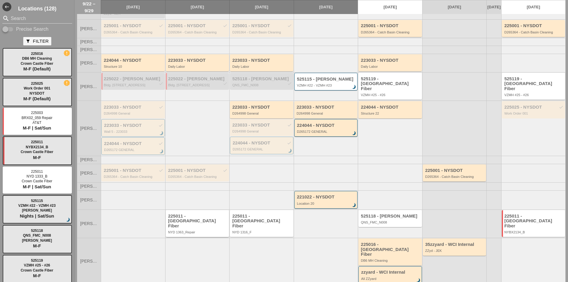
click at [200, 221] on div "225011 - [GEOGRAPHIC_DATA] Fiber" at bounding box center [198, 221] width 60 height 15
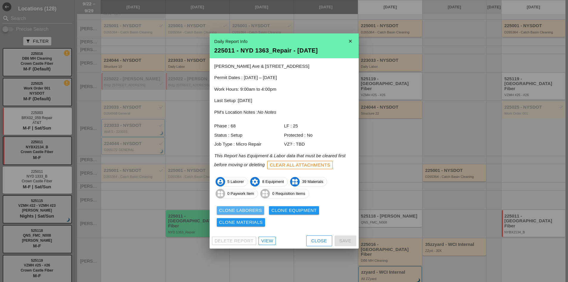
click at [256, 213] on div "Clone Laborers" at bounding box center [240, 210] width 43 height 7
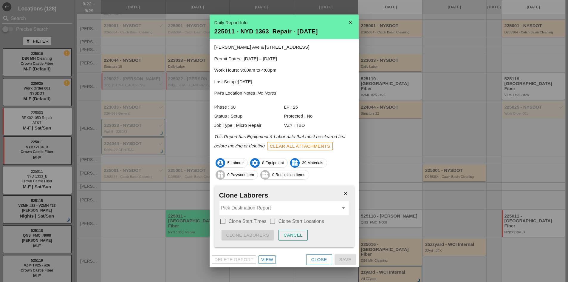
click at [257, 212] on input "Pick Destination Report" at bounding box center [280, 208] width 118 height 10
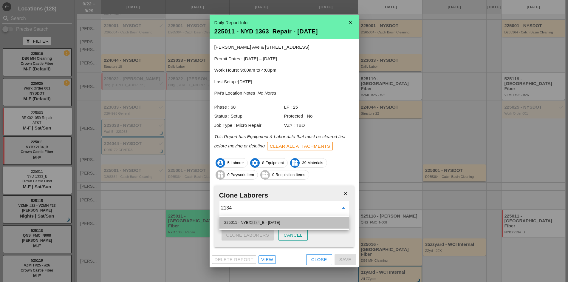
click at [257, 223] on span "2134" at bounding box center [255, 222] width 9 height 4
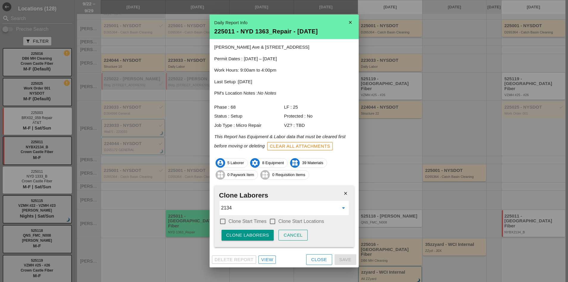
type input "225011 - NYBX2134_B - [DATE]"
click at [247, 222] on label "Clone Start Times" at bounding box center [248, 221] width 38 height 6
click at [266, 222] on label "Clone Start Times" at bounding box center [248, 221] width 38 height 6
click at [273, 224] on div at bounding box center [273, 221] width 10 height 10
click at [255, 223] on label "Clone Start Times" at bounding box center [248, 221] width 38 height 6
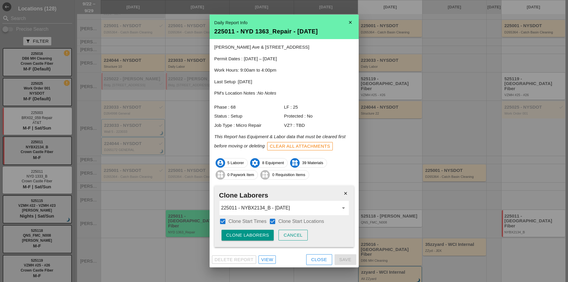
click at [253, 232] on div "Clone Laborers" at bounding box center [247, 235] width 43 height 7
click at [253, 232] on div "Are you sure?" at bounding box center [245, 235] width 38 height 7
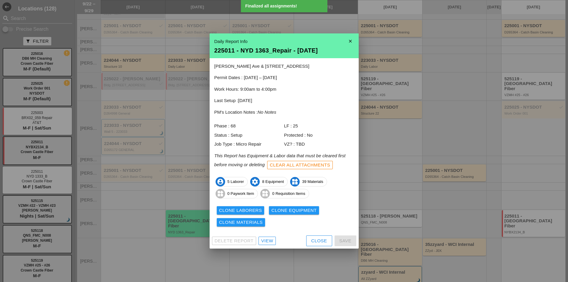
click at [298, 211] on div "Clone Equipment" at bounding box center [294, 210] width 45 height 7
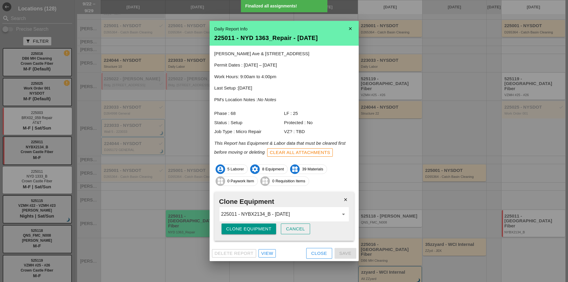
click at [255, 227] on div "Clone Equipment" at bounding box center [248, 229] width 45 height 7
click at [255, 227] on div "Are you sure?" at bounding box center [245, 229] width 38 height 7
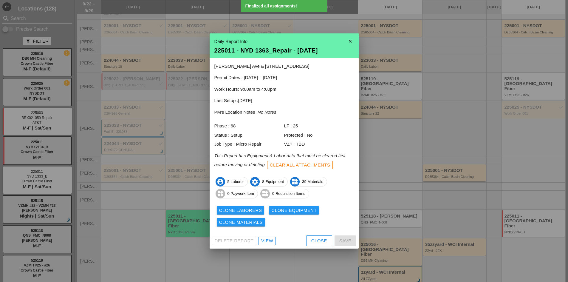
click at [257, 221] on div "Clone Materials" at bounding box center [241, 222] width 44 height 7
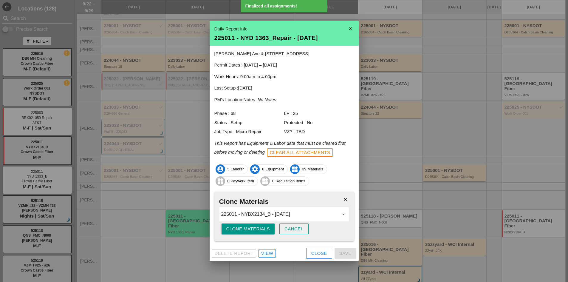
click at [253, 227] on div "Clone Materials" at bounding box center [248, 229] width 44 height 7
click at [253, 227] on div "Are you sure?" at bounding box center [245, 229] width 38 height 7
click at [324, 261] on div at bounding box center [284, 141] width 568 height 282
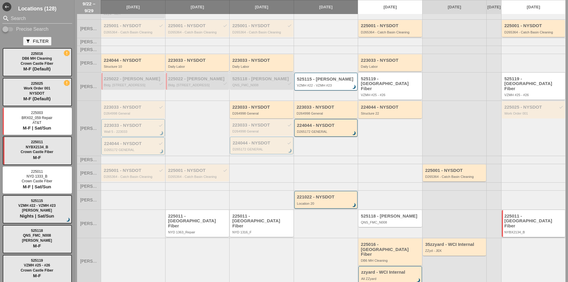
click at [508, 219] on div "225011 - [GEOGRAPHIC_DATA] Fiber" at bounding box center [534, 221] width 59 height 15
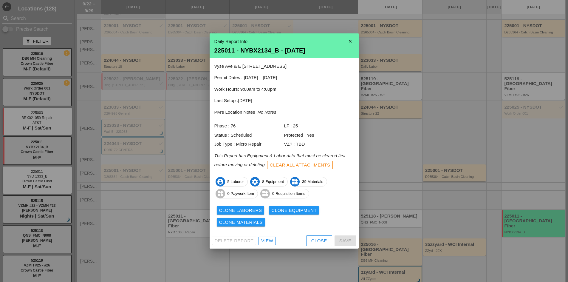
click at [316, 241] on div "Close" at bounding box center [320, 241] width 16 height 7
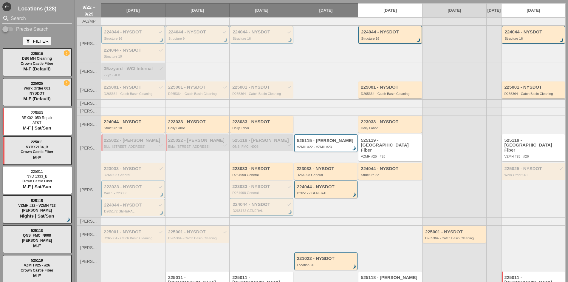
scroll to position [0, 0]
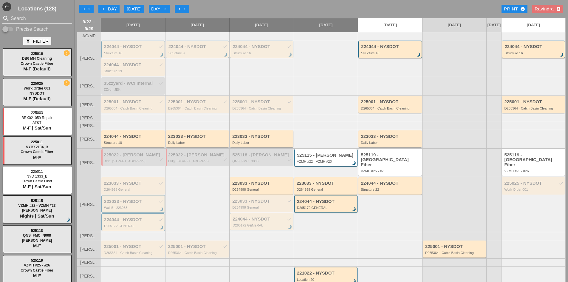
click at [134, 10] on div "[DATE]" at bounding box center [134, 9] width 15 height 7
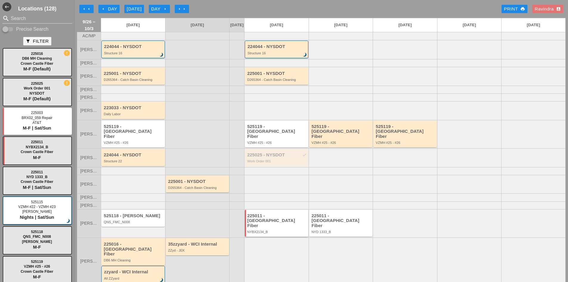
click at [266, 230] on div "NYBX2134_B" at bounding box center [277, 232] width 60 height 4
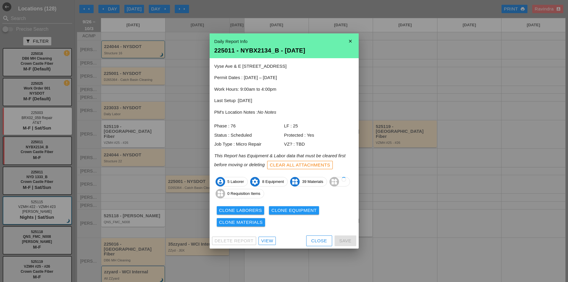
click at [272, 239] on div "View" at bounding box center [267, 241] width 12 height 7
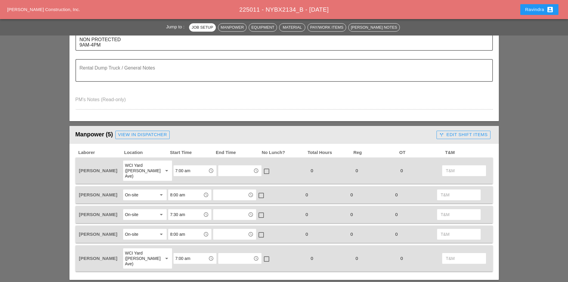
scroll to position [239, 0]
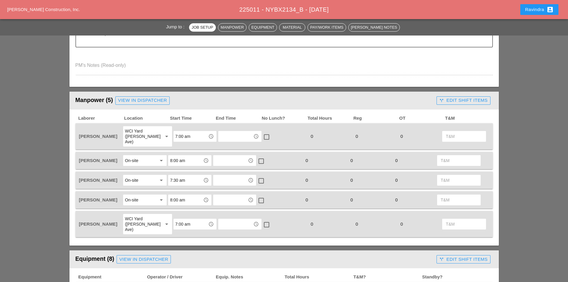
click at [145, 102] on div "View in Dispatcher" at bounding box center [142, 100] width 49 height 7
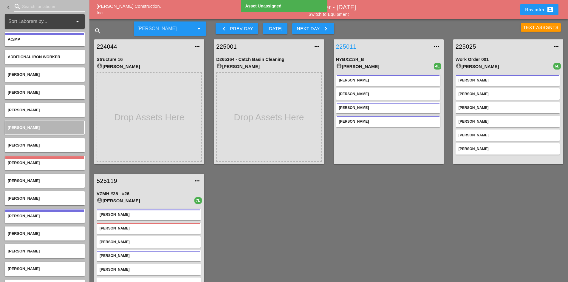
click at [349, 44] on link "225011" at bounding box center [382, 46] width 93 height 9
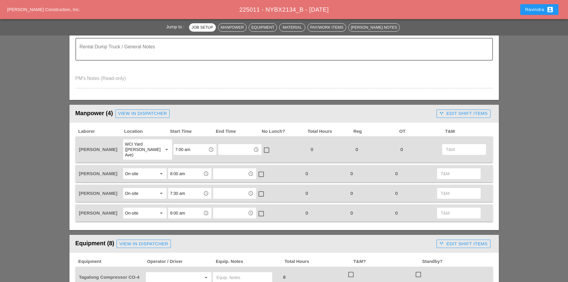
scroll to position [239, 0]
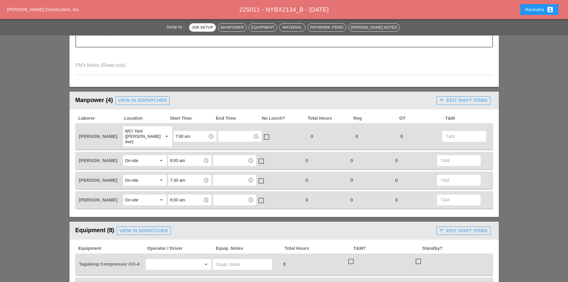
click at [147, 175] on div "On-site" at bounding box center [141, 180] width 32 height 10
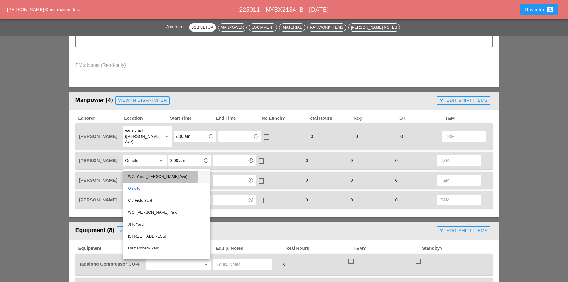
click at [148, 176] on div "WCI Yard ([PERSON_NAME] Ave)" at bounding box center [167, 176] width 78 height 7
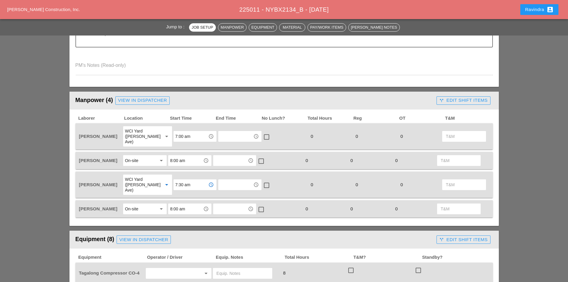
click at [182, 180] on input "7:30 am" at bounding box center [190, 185] width 31 height 10
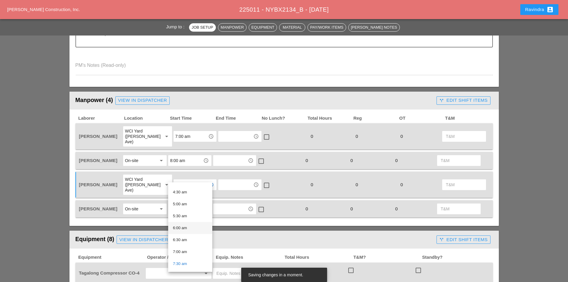
scroll to position [119, 0]
click at [182, 234] on div "7:00 am" at bounding box center [190, 237] width 35 height 7
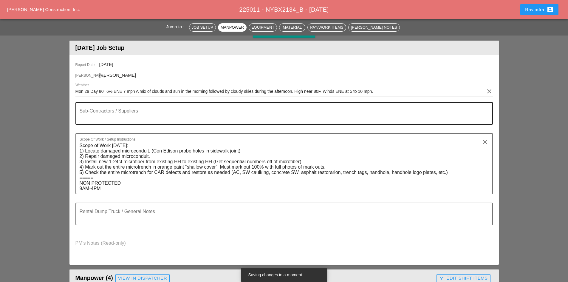
scroll to position [60, 0]
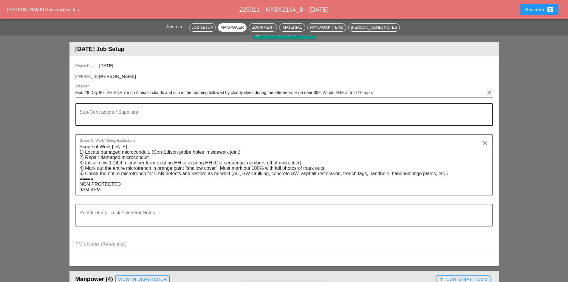
click at [119, 112] on textarea "Sub-Contractors / Suppliers" at bounding box center [282, 118] width 405 height 14
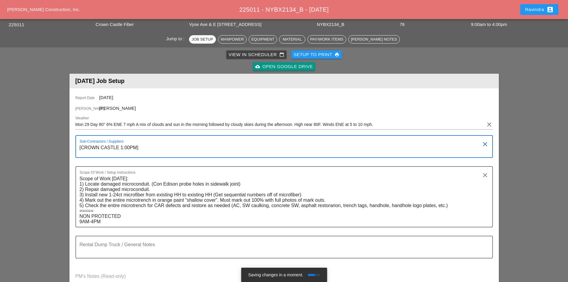
scroll to position [0, 0]
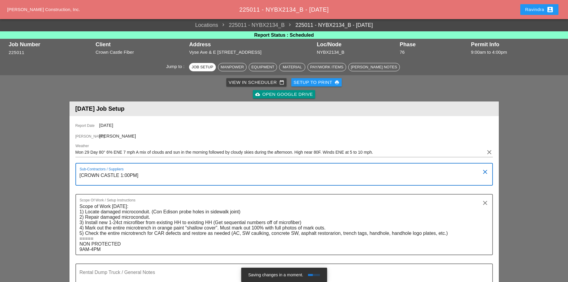
click at [131, 176] on textarea "[CROWN CASTLE 1:00PM]" at bounding box center [282, 178] width 405 height 14
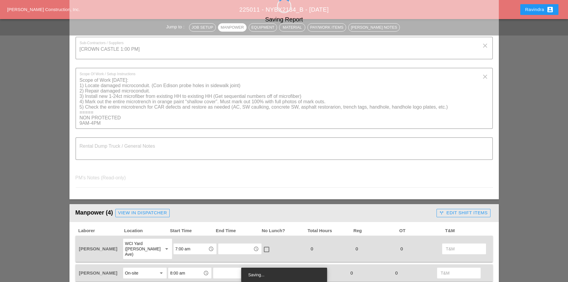
scroll to position [60, 0]
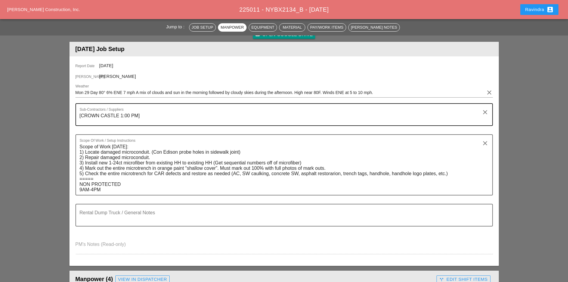
click at [119, 117] on textarea "[CROWN CASTLE 1:00 PM]" at bounding box center [282, 118] width 405 height 14
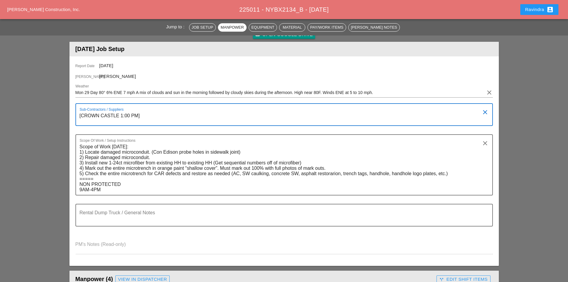
click at [138, 117] on textarea "[CROWN CASTLE 1:00 PM]" at bounding box center [282, 118] width 405 height 14
click at [121, 115] on textarea "[CROWN CASTLE 1:00 PM TO SPLICE]" at bounding box center [282, 118] width 405 height 14
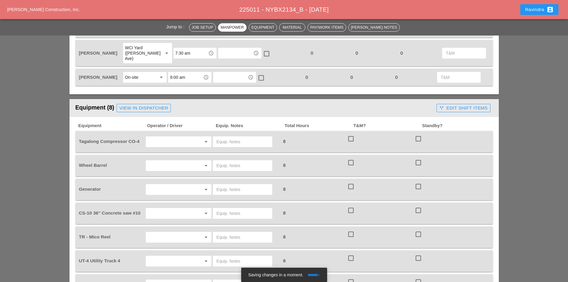
scroll to position [388, 0]
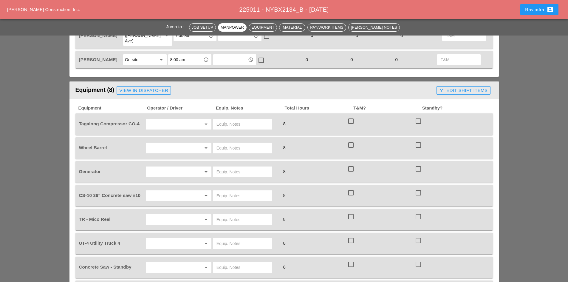
type textarea "[CROWN CASTLE @ 1:00 PM TO SPLICE]"
click at [140, 87] on div "View in Dispatcher" at bounding box center [143, 90] width 49 height 7
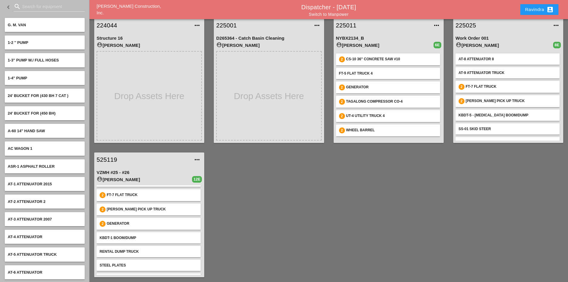
scroll to position [30, 0]
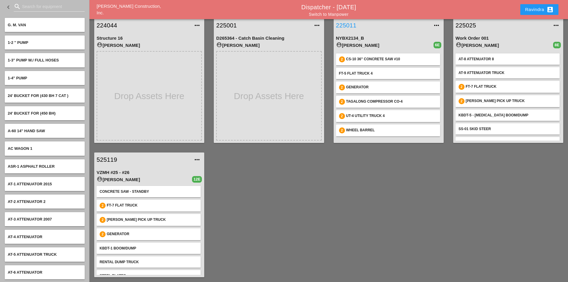
click at [352, 26] on link "225011" at bounding box center [382, 25] width 93 height 9
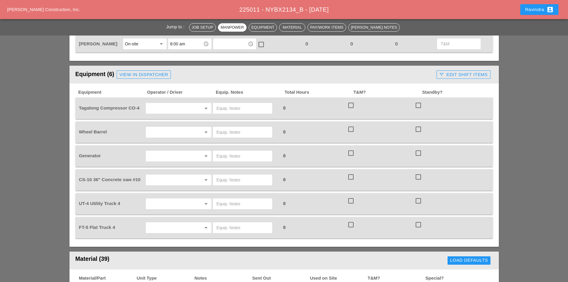
scroll to position [418, 0]
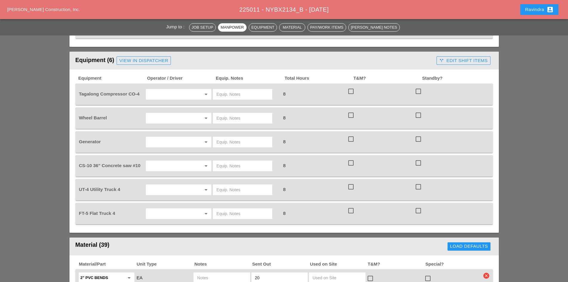
click at [169, 90] on input "text" at bounding box center [170, 95] width 45 height 10
click at [172, 118] on div "[PERSON_NAME]" at bounding box center [179, 120] width 56 height 7
click at [229, 90] on input "text" at bounding box center [243, 95] width 52 height 10
type input "START"
click at [188, 113] on input "text" at bounding box center [170, 118] width 45 height 10
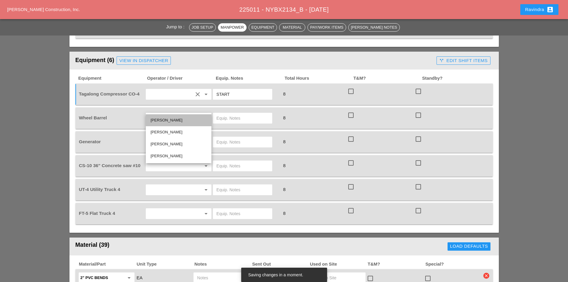
click at [178, 117] on div "[PERSON_NAME]" at bounding box center [179, 120] width 56 height 7
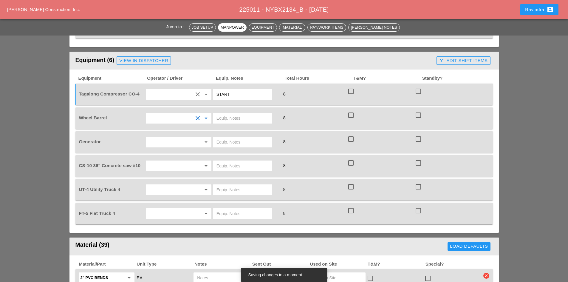
click at [252, 113] on input "text" at bounding box center [243, 118] width 52 height 10
type input "ON TRUCK"
click at [205, 138] on icon "arrow_drop_down" at bounding box center [206, 141] width 7 height 7
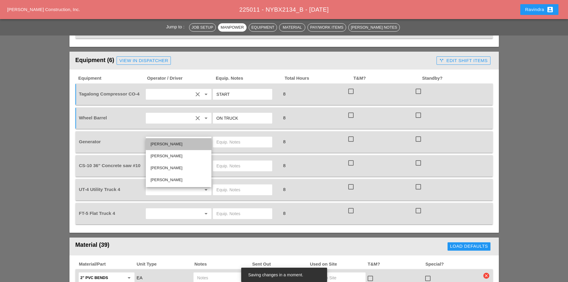
click at [183, 144] on div "[PERSON_NAME]" at bounding box center [179, 144] width 56 height 7
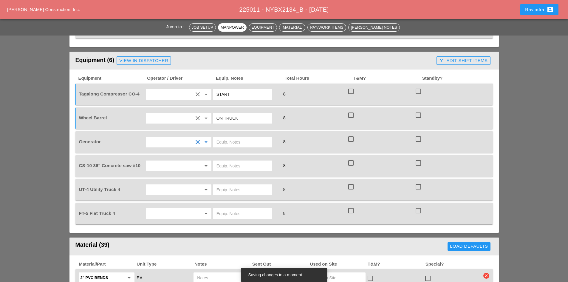
click at [243, 137] on input "text" at bounding box center [243, 142] width 52 height 10
type input "ON TRUCK"
click at [196, 161] on div "arrow_drop_down" at bounding box center [179, 166] width 66 height 11
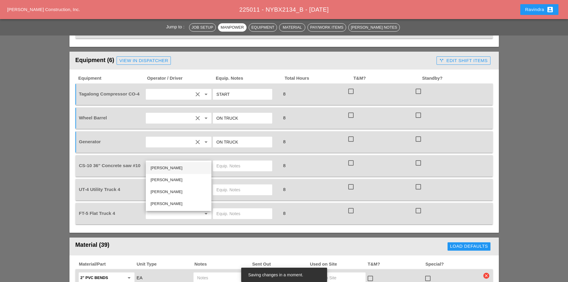
click at [188, 164] on div "[PERSON_NAME]" at bounding box center [179, 168] width 56 height 12
click at [227, 161] on div at bounding box center [245, 166] width 67 height 17
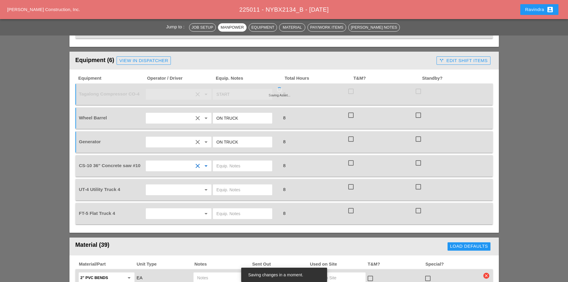
click at [229, 161] on input "text" at bounding box center [243, 166] width 52 height 10
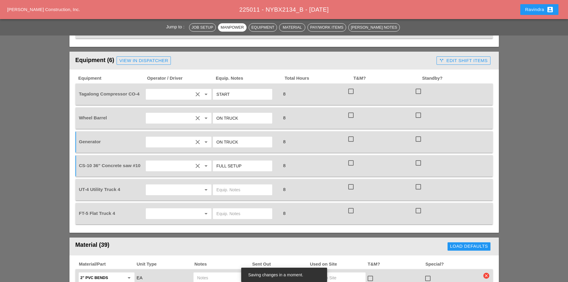
type input "FULL SETUP"
click at [177, 185] on input "text" at bounding box center [170, 190] width 45 height 10
click at [178, 189] on div "[PERSON_NAME]" at bounding box center [179, 191] width 56 height 7
click at [238, 185] on input "text" at bounding box center [243, 190] width 52 height 10
type input "W/ CONCRETE SAW"
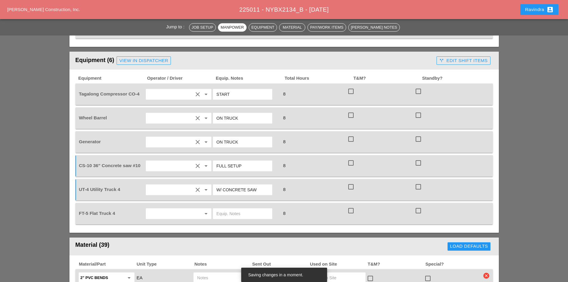
click at [186, 209] on input "text" at bounding box center [170, 214] width 45 height 10
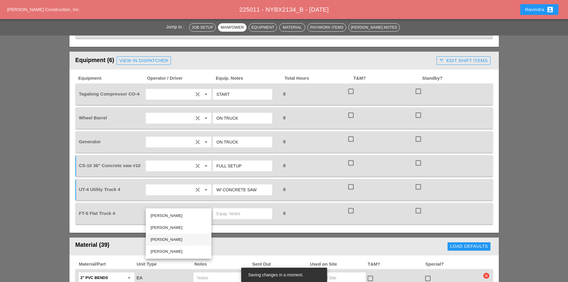
click at [169, 236] on div "[PERSON_NAME]" at bounding box center [179, 239] width 56 height 7
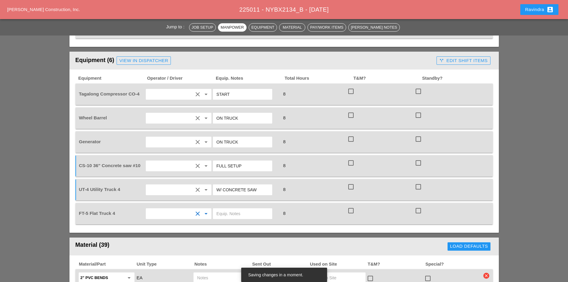
click at [218, 209] on input "text" at bounding box center [243, 214] width 52 height 10
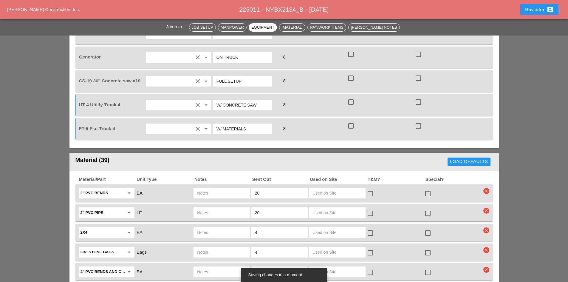
scroll to position [537, 0]
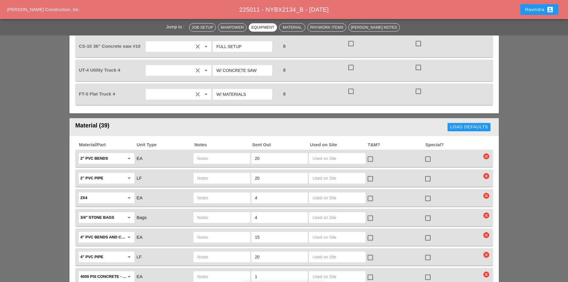
type input "W/ MATERIALS"
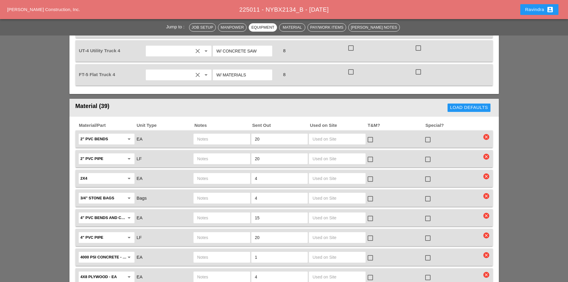
scroll to position [567, 0]
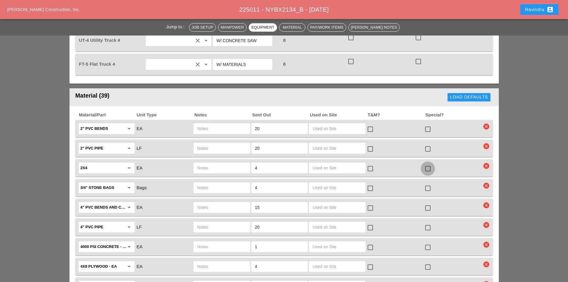
click at [430, 164] on div at bounding box center [428, 169] width 10 height 10
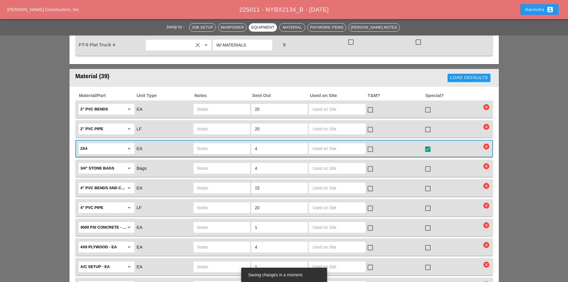
scroll to position [597, 0]
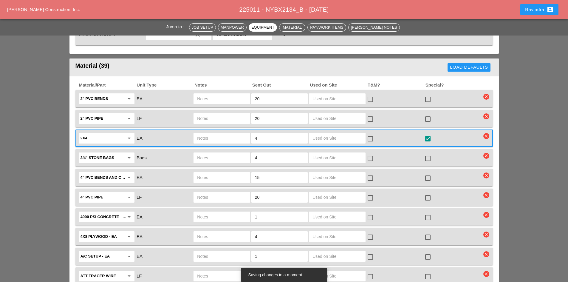
click at [427, 212] on div at bounding box center [428, 217] width 10 height 10
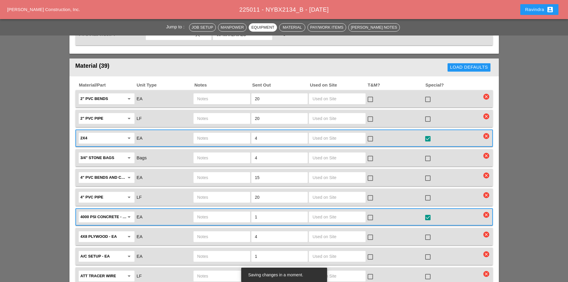
click at [229, 212] on input "text" at bounding box center [221, 217] width 49 height 10
type input "FULL SKID"
click at [427, 232] on div at bounding box center [428, 237] width 10 height 10
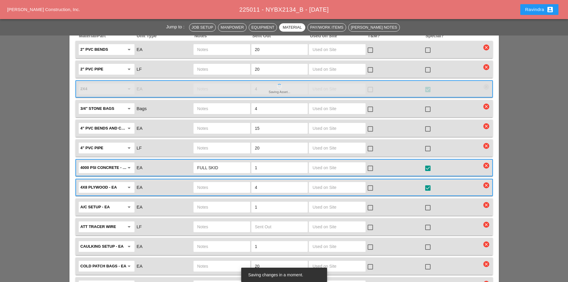
scroll to position [656, 0]
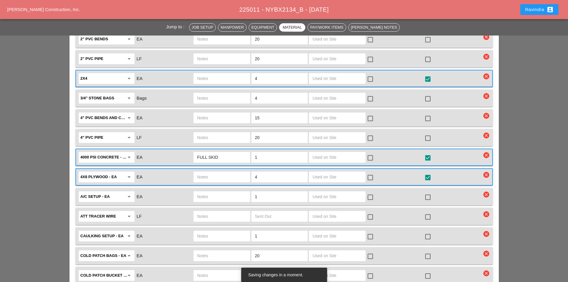
click at [429, 232] on div at bounding box center [428, 237] width 10 height 10
click at [220, 231] on input "text" at bounding box center [221, 236] width 49 height 10
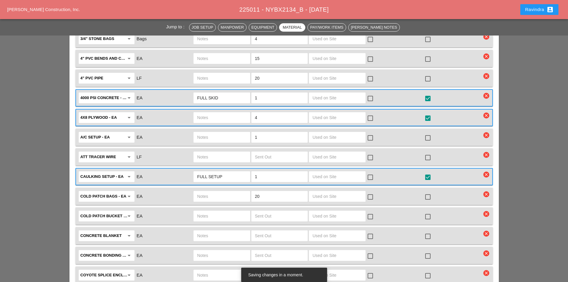
scroll to position [716, 0]
type input "FULL SETUP"
click at [429, 192] on div at bounding box center [428, 197] width 10 height 10
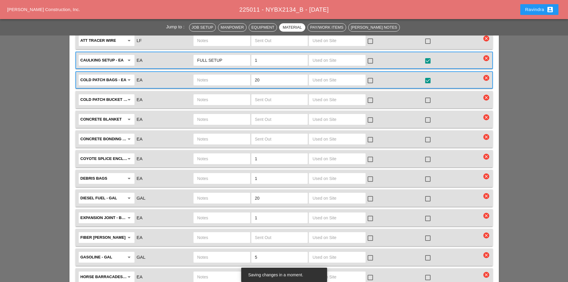
scroll to position [835, 0]
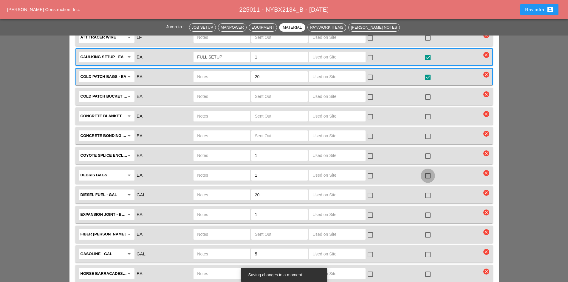
click at [428, 171] on div at bounding box center [428, 176] width 10 height 10
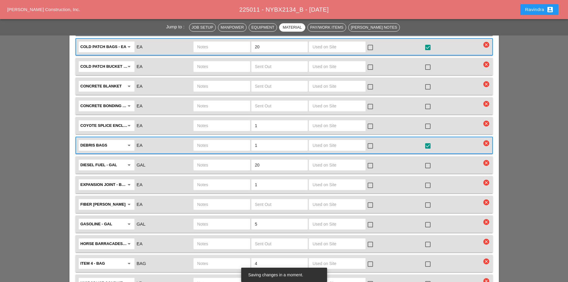
click at [427, 180] on div at bounding box center [428, 185] width 10 height 10
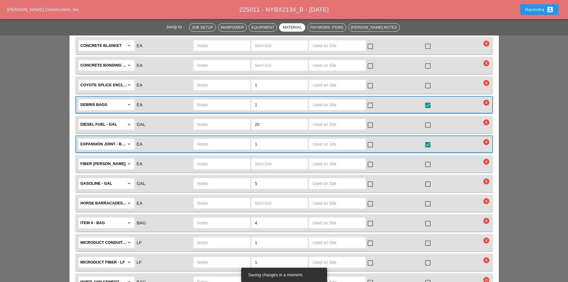
scroll to position [955, 0]
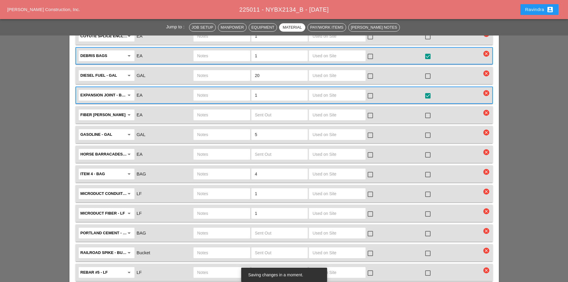
click at [428, 189] on div at bounding box center [428, 194] width 10 height 10
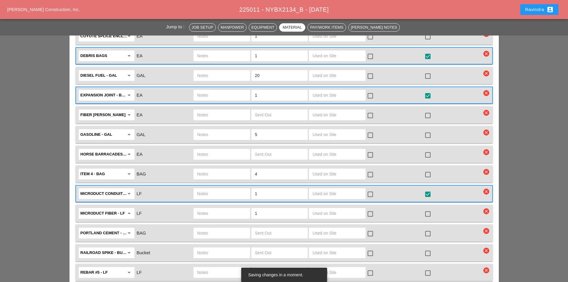
click at [228, 189] on input "text" at bounding box center [221, 194] width 49 height 10
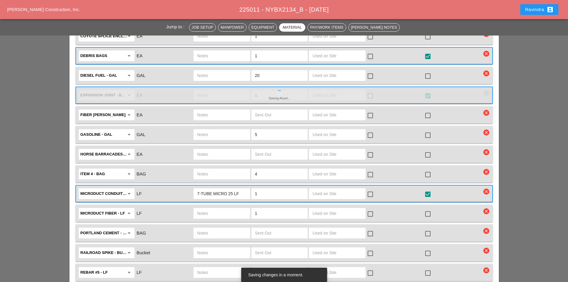
type input "7-TUBE MICRO 25 LF"
click at [246, 187] on div "Microduct conduit - LF arrow_drop_down LF 7-TUBE MICRO 25 LF 1 check_box_outlin…" at bounding box center [280, 193] width 404 height 13
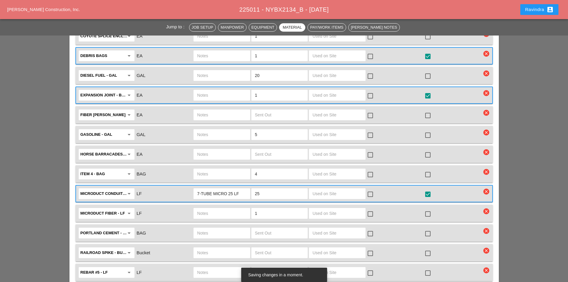
type input "25"
click at [220, 209] on input "text" at bounding box center [221, 214] width 49 height 10
type input "24 CT FIBER REEL"
click at [427, 209] on div at bounding box center [428, 214] width 10 height 10
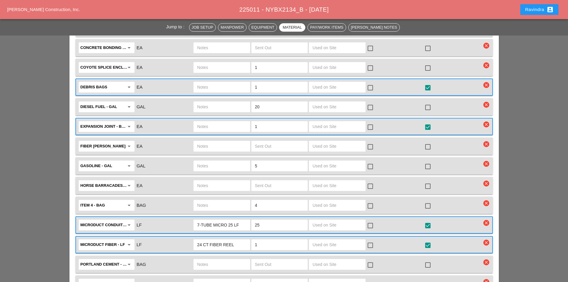
scroll to position [865, 0]
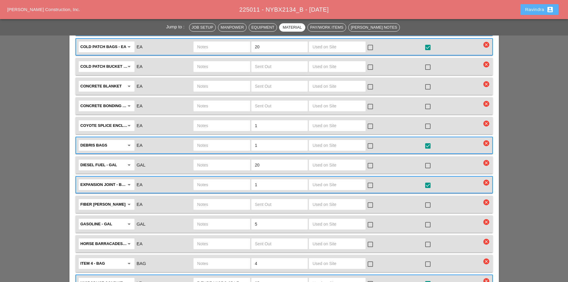
click at [527, 10] on div "Ravindra account_box" at bounding box center [539, 9] width 29 height 7
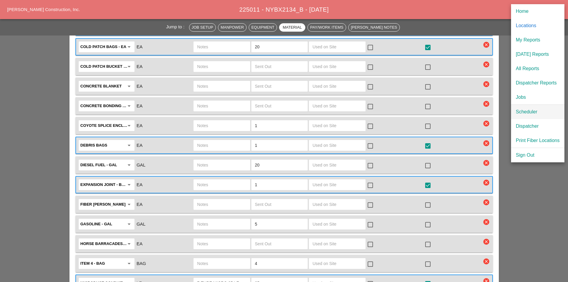
click at [522, 116] on link "Scheduler" at bounding box center [537, 112] width 53 height 14
